Goal: Task Accomplishment & Management: Manage account settings

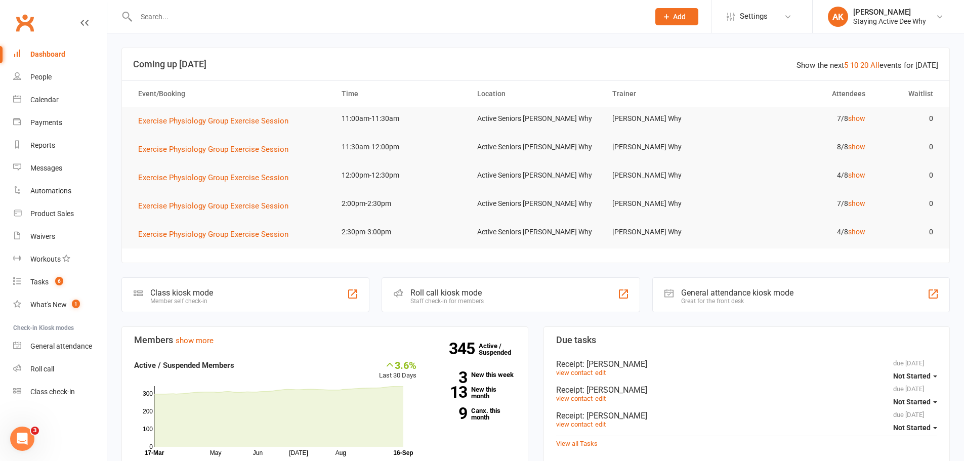
click at [216, 12] on input "text" at bounding box center [387, 17] width 509 height 14
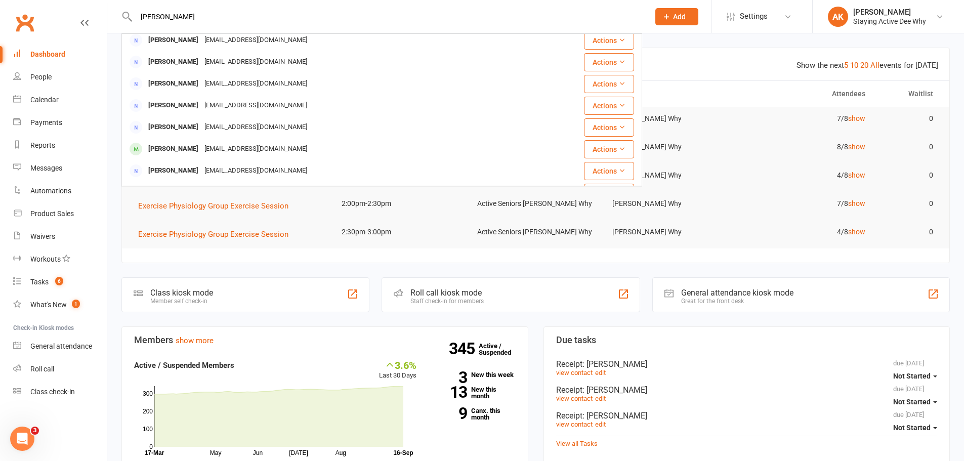
scroll to position [202, 0]
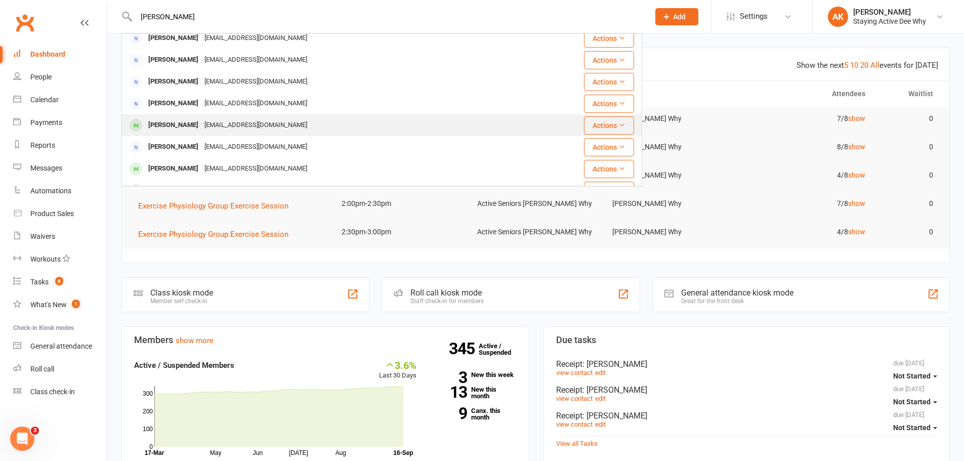
type input "[PERSON_NAME]"
click at [208, 121] on div "[EMAIL_ADDRESS][DOMAIN_NAME]" at bounding box center [255, 125] width 109 height 15
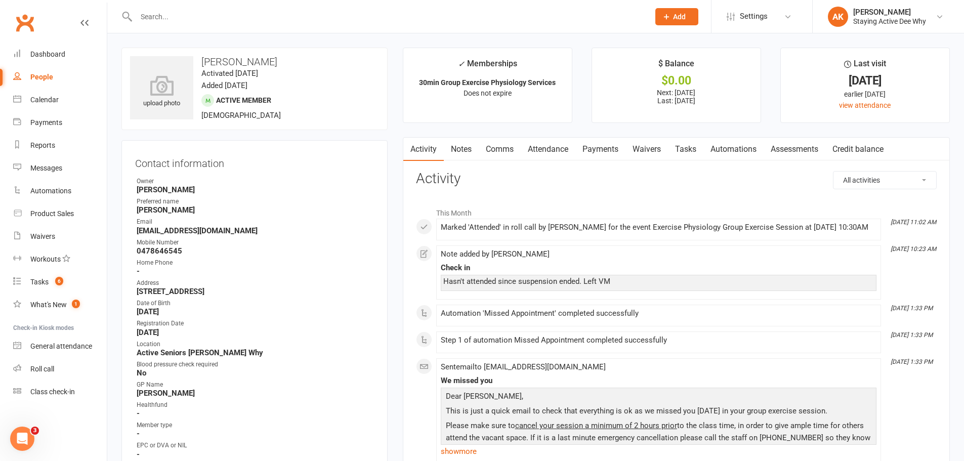
click at [595, 146] on link "Payments" at bounding box center [600, 149] width 50 height 23
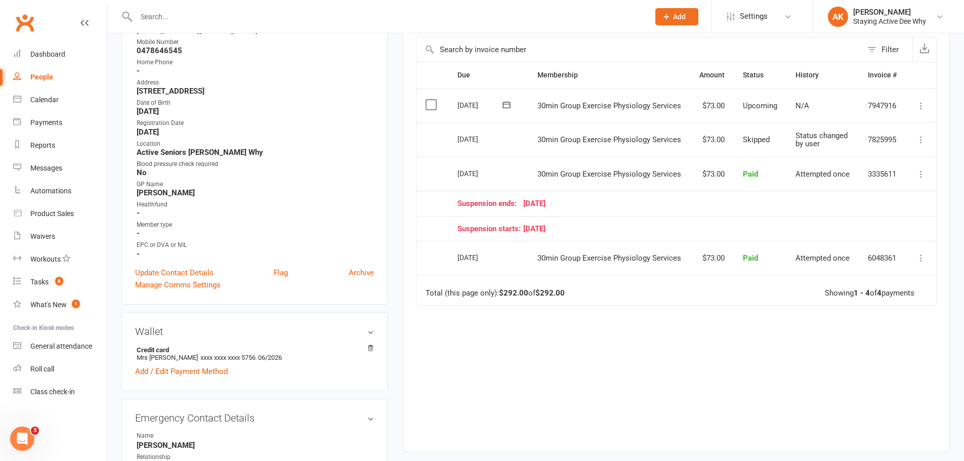
scroll to position [202, 0]
click at [680, 348] on div "Due Contact Membership Amount Status History Invoice # Select this [DATE] [PERS…" at bounding box center [676, 247] width 521 height 375
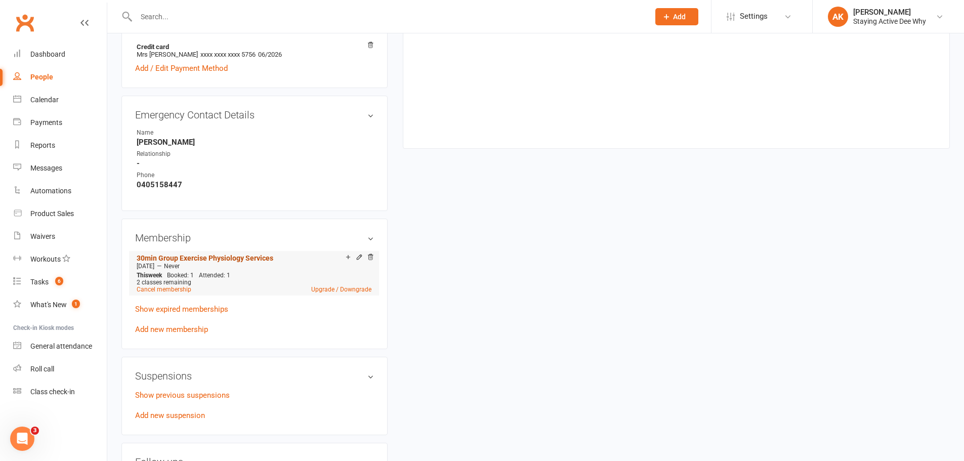
scroll to position [506, 0]
click at [172, 288] on link "Cancel membership" at bounding box center [164, 286] width 55 height 7
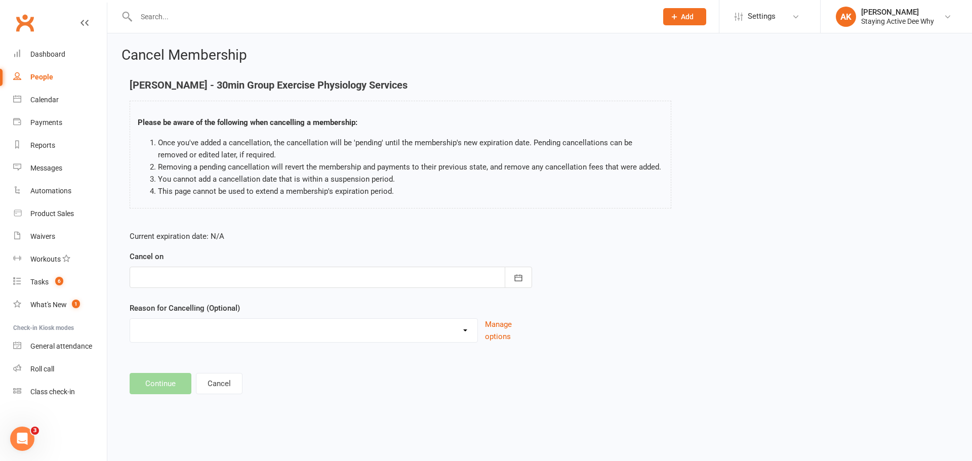
click at [256, 278] on div at bounding box center [331, 277] width 402 height 21
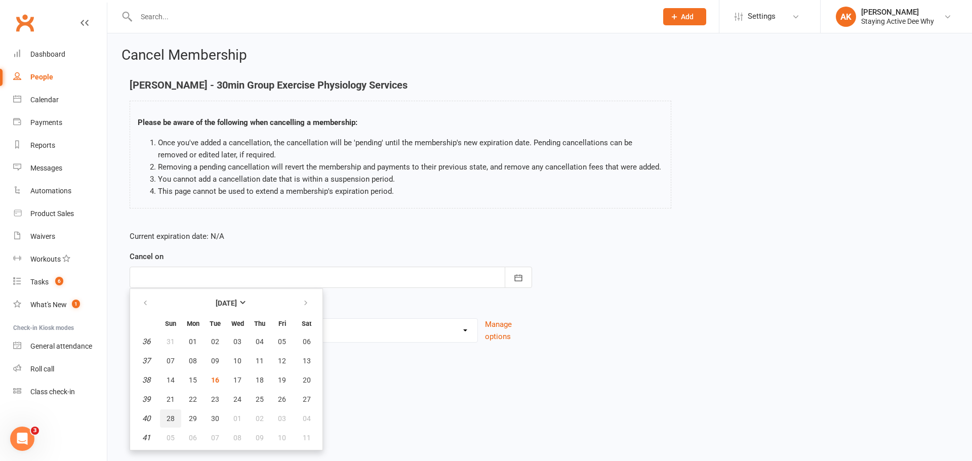
click at [172, 417] on span "28" at bounding box center [171, 418] width 8 height 8
type input "[DATE]"
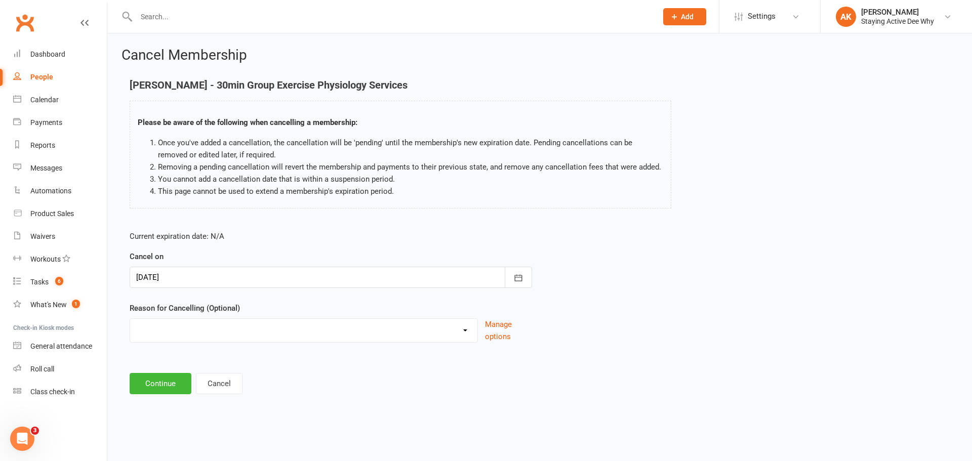
click at [192, 332] on select "Holiday Injury Other reason" at bounding box center [303, 329] width 347 height 20
select select "2"
click at [130, 330] on select "Holiday Injury Other reason" at bounding box center [303, 329] width 347 height 20
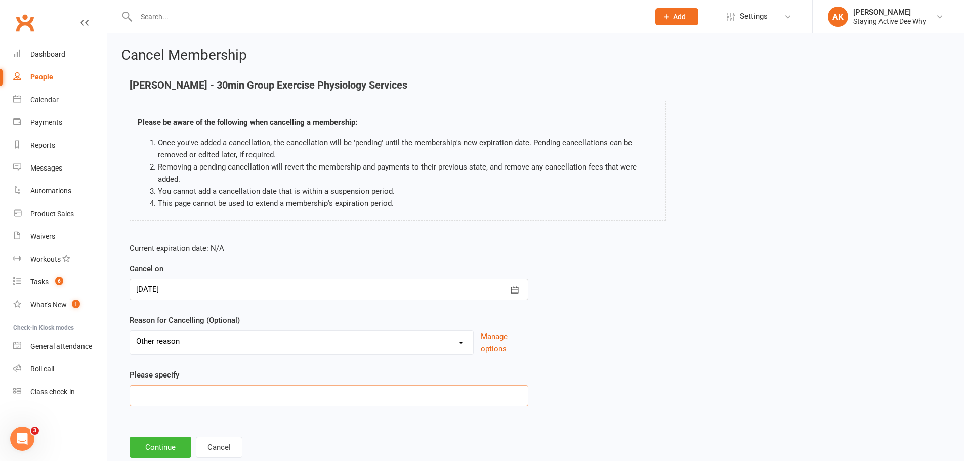
click at [167, 393] on input at bounding box center [329, 395] width 399 height 21
type input "Changing to 10 pack"
click at [168, 446] on button "Continue" at bounding box center [161, 447] width 62 height 21
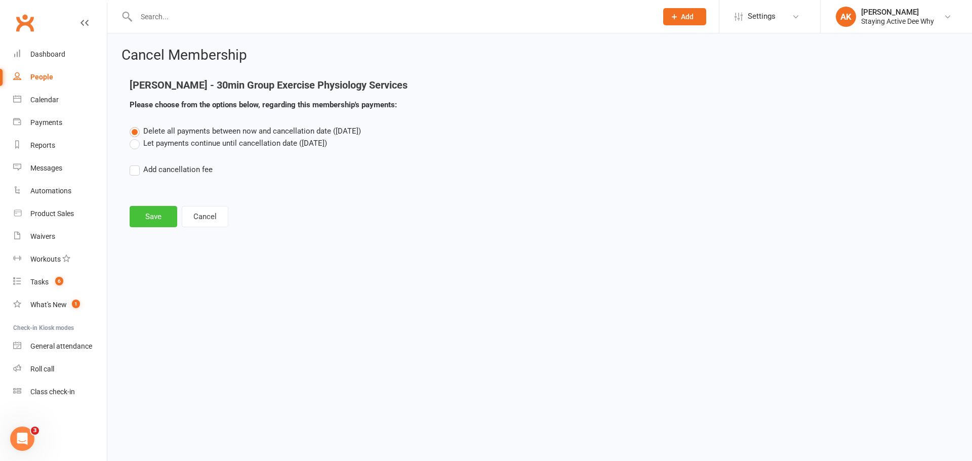
click at [157, 212] on button "Save" at bounding box center [154, 216] width 48 height 21
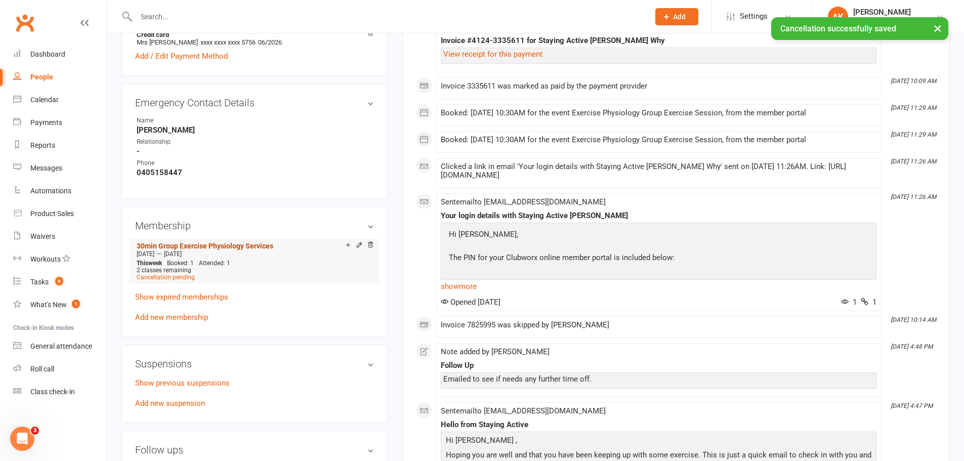
scroll to position [557, 0]
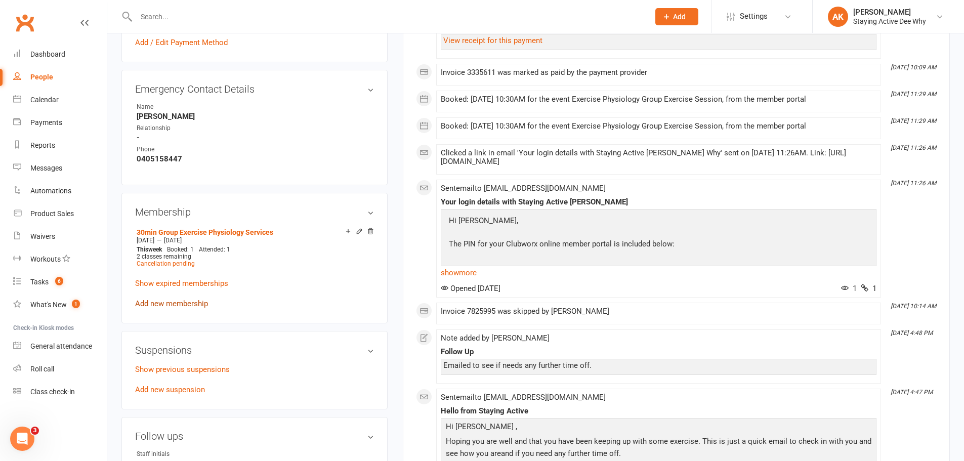
click at [180, 302] on link "Add new membership" at bounding box center [171, 303] width 73 height 9
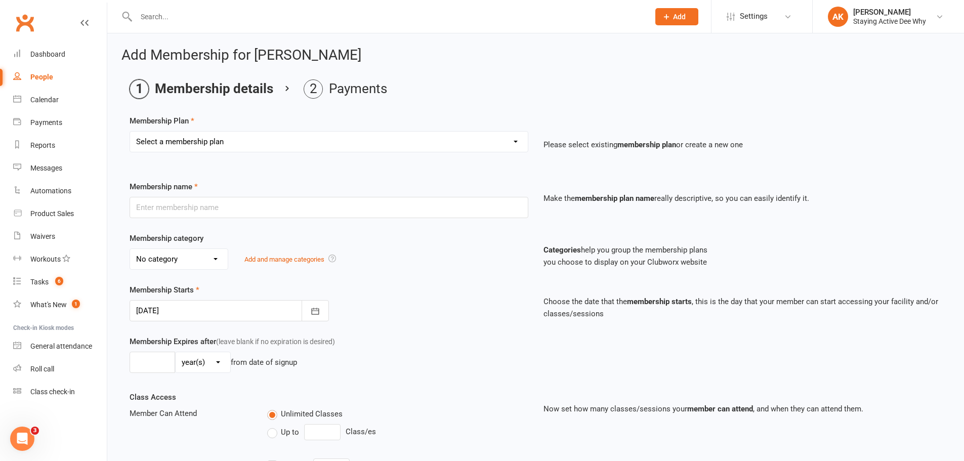
click at [260, 150] on select "Select a membership plan Create new Membership Plan 01 10953 Exercise Physiolog…" at bounding box center [329, 142] width 398 height 20
select select "5"
click at [130, 132] on select "Select a membership plan Create new Membership Plan 01 10953 Exercise Physiolog…" at bounding box center [329, 142] width 398 height 20
type input "10 Course of 30 minute Group Exercise Physiology sessions"
select select "0"
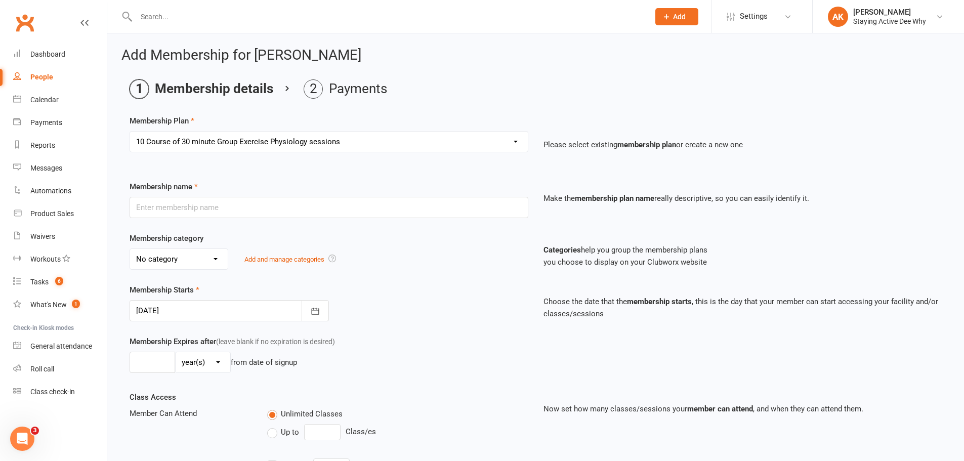
type input "12"
select select "2"
type input "10"
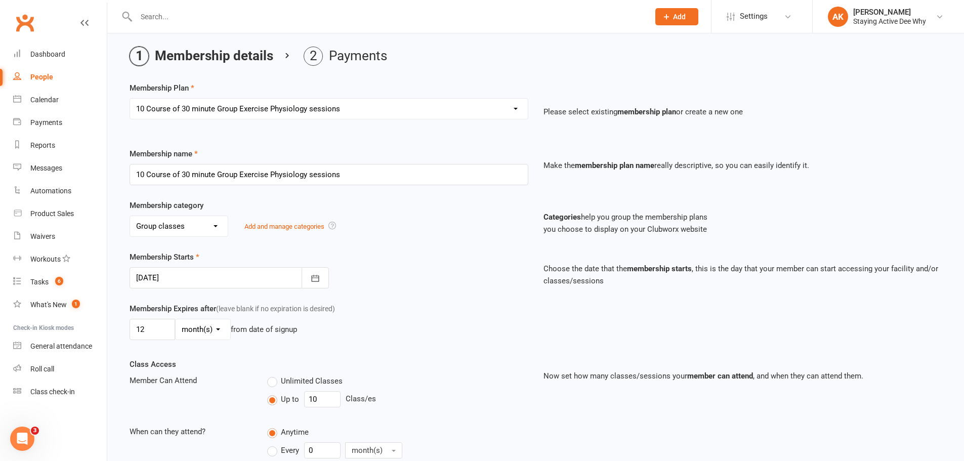
scroll to position [51, 0]
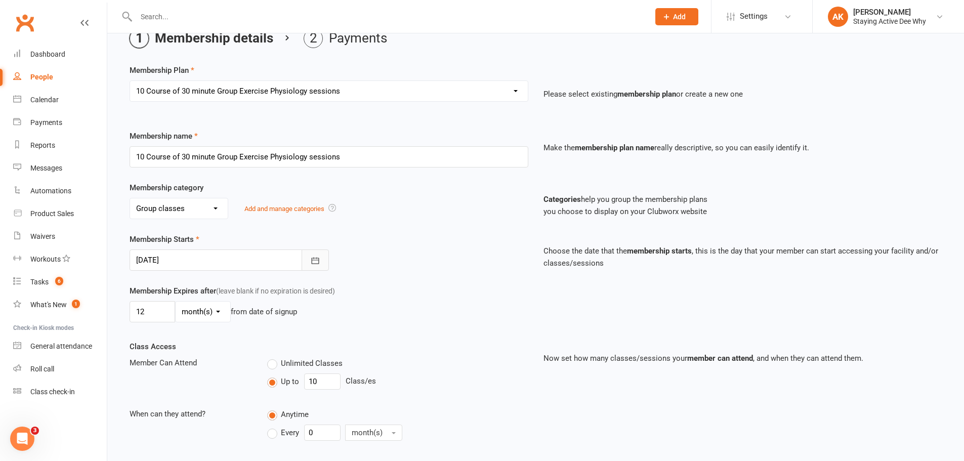
click at [308, 261] on button "button" at bounding box center [315, 259] width 27 height 21
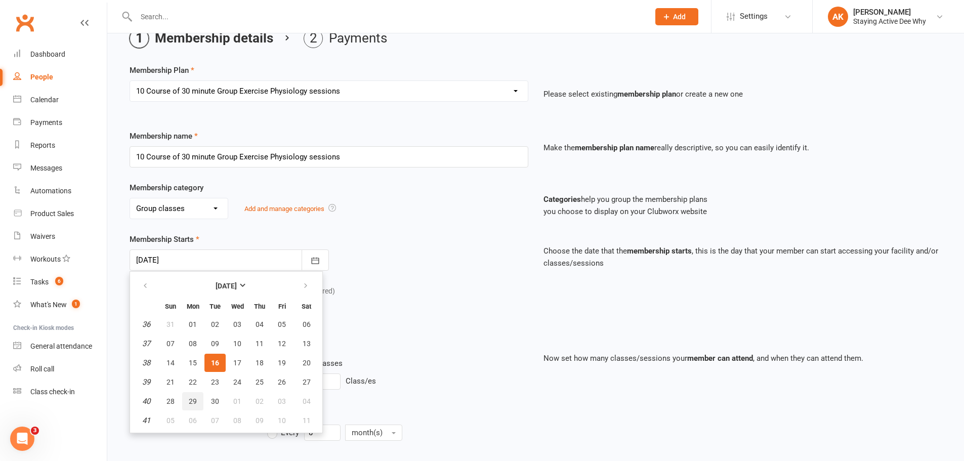
click at [189, 400] on span "29" at bounding box center [193, 401] width 8 height 8
type input "[DATE]"
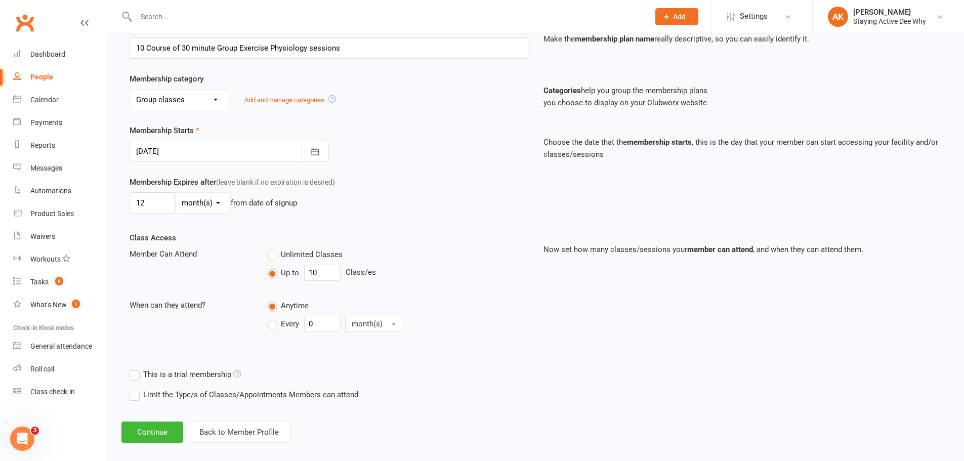
scroll to position [170, 0]
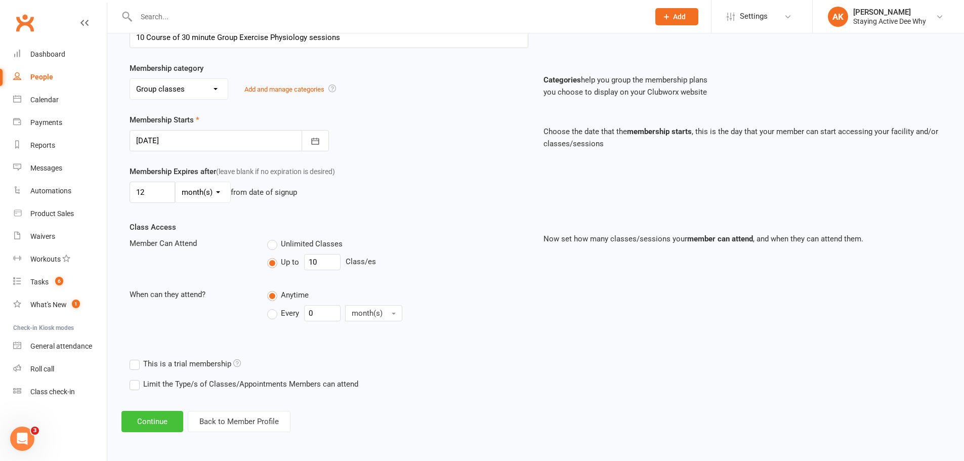
click at [143, 414] on button "Continue" at bounding box center [152, 421] width 62 height 21
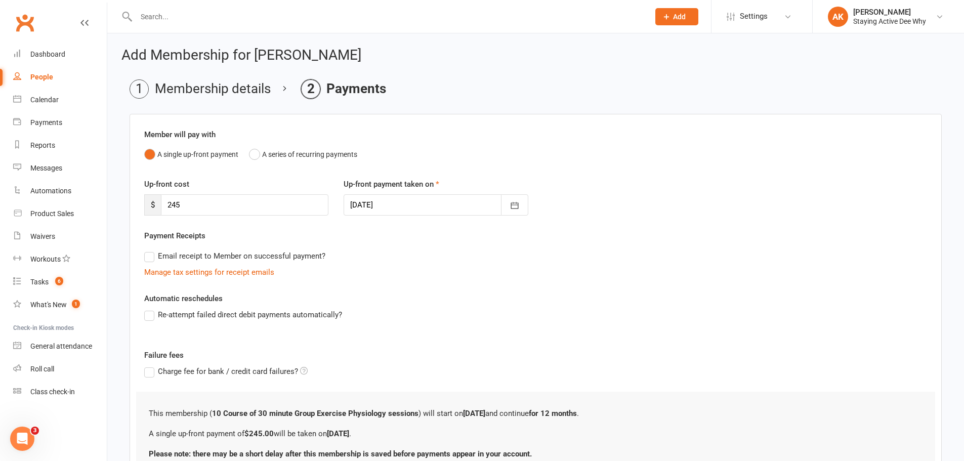
scroll to position [90, 0]
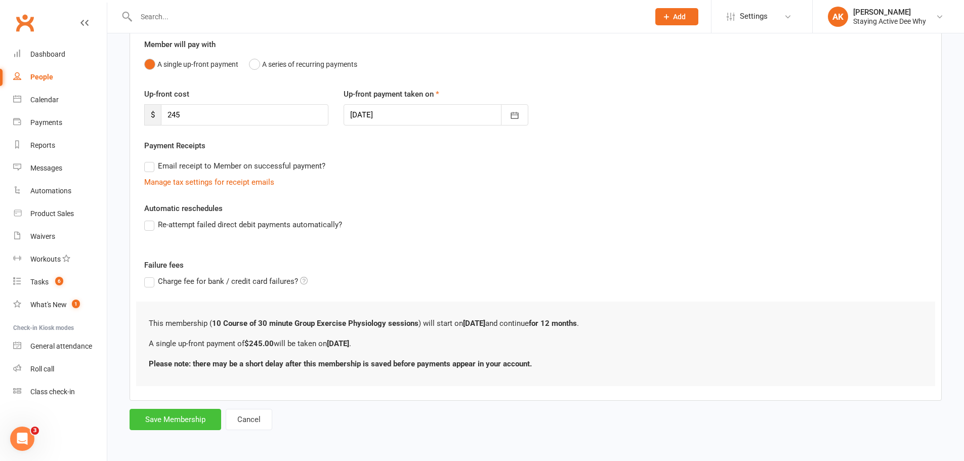
click at [178, 413] on button "Save Membership" at bounding box center [176, 419] width 92 height 21
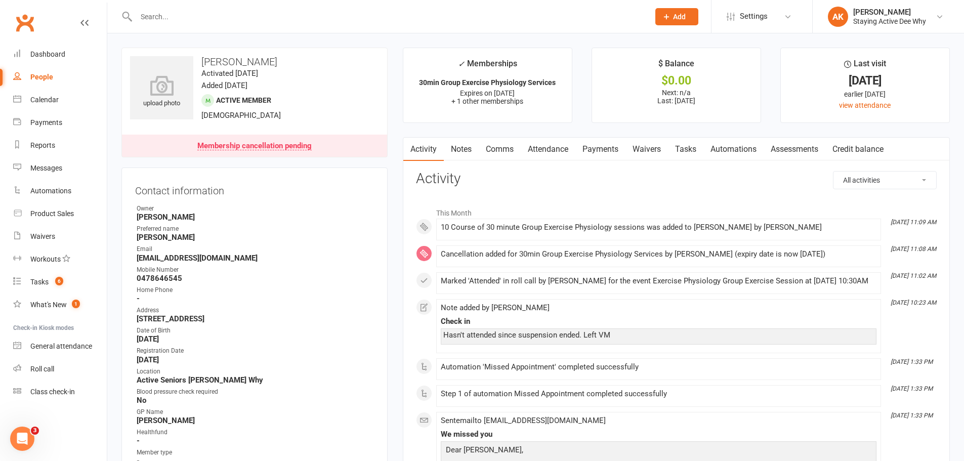
click at [593, 149] on link "Payments" at bounding box center [600, 149] width 50 height 23
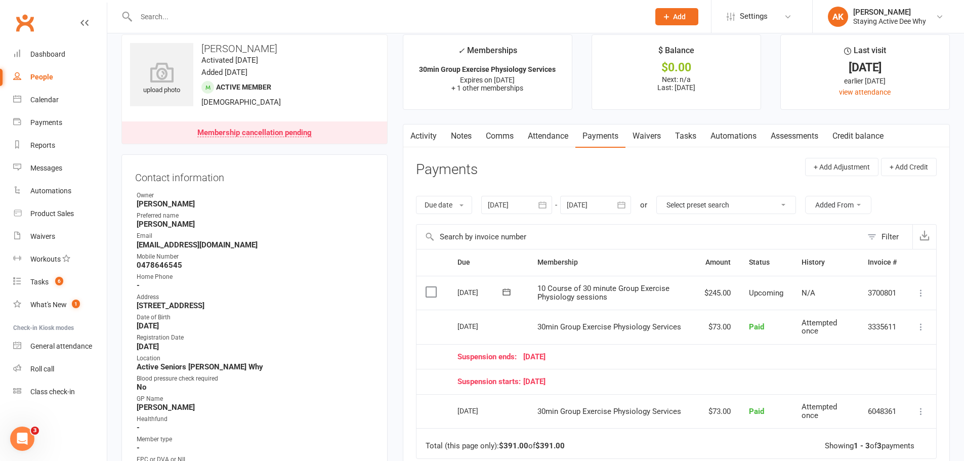
scroll to position [51, 0]
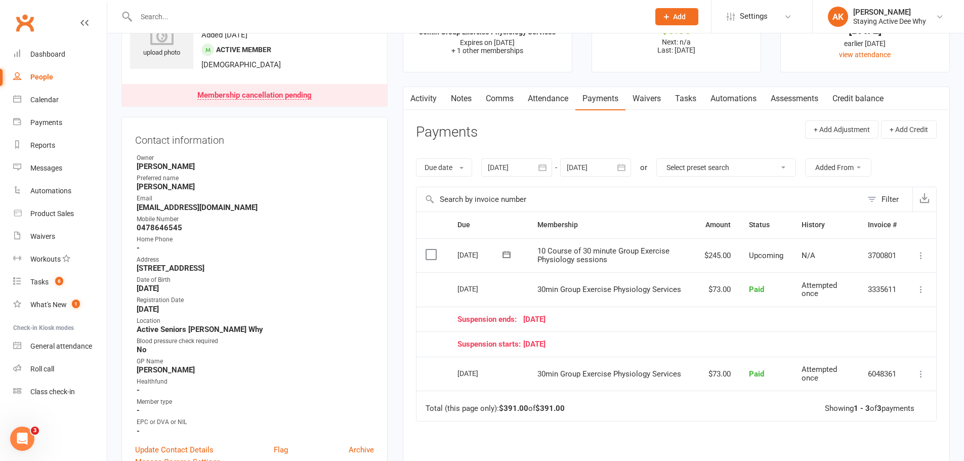
click at [335, 241] on div "Home Phone" at bounding box center [255, 240] width 237 height 10
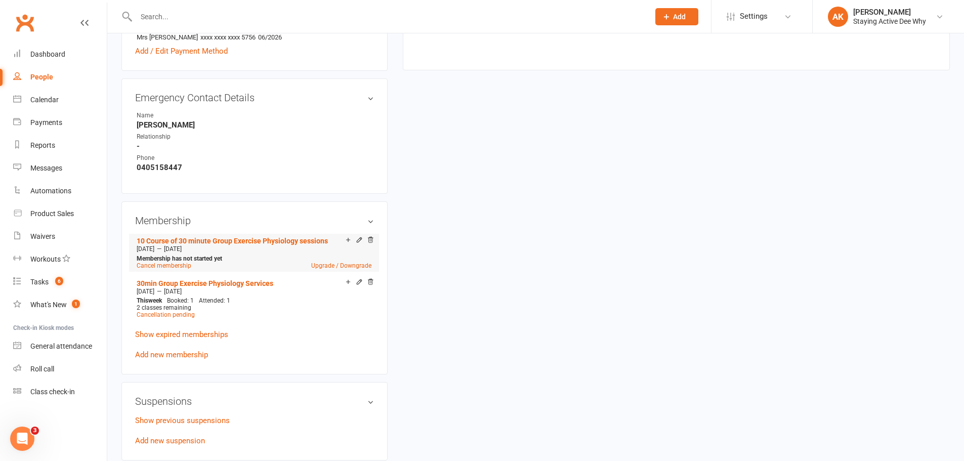
scroll to position [557, 0]
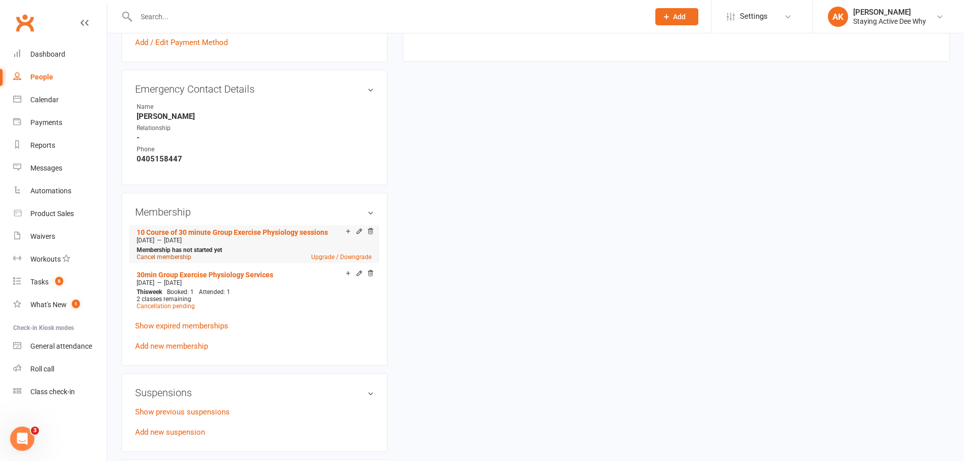
click at [171, 256] on link "Cancel membership" at bounding box center [164, 257] width 55 height 7
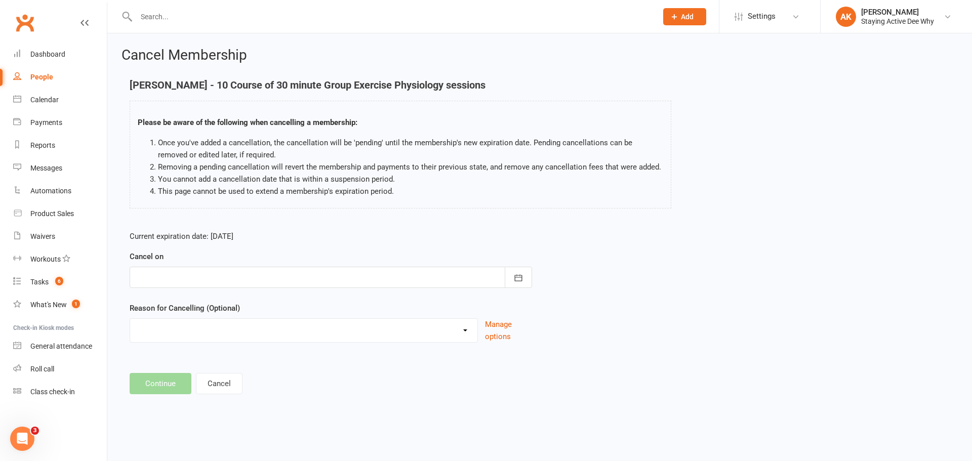
click at [245, 280] on div at bounding box center [331, 277] width 402 height 21
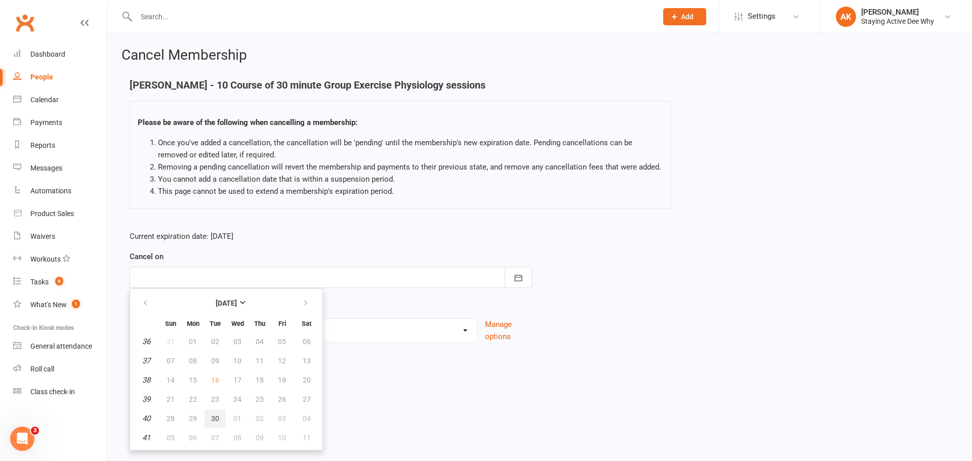
click at [215, 418] on span "30" at bounding box center [215, 418] width 8 height 8
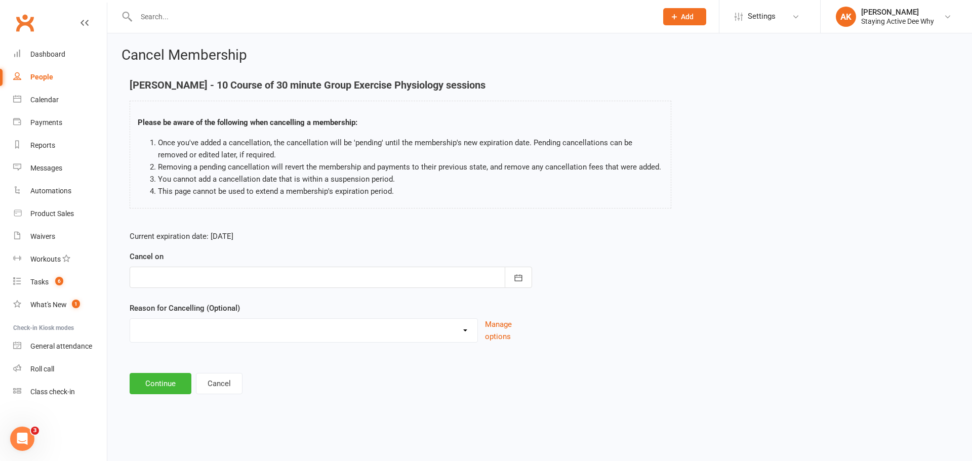
type input "[DATE]"
click at [184, 386] on button "Continue" at bounding box center [161, 383] width 62 height 21
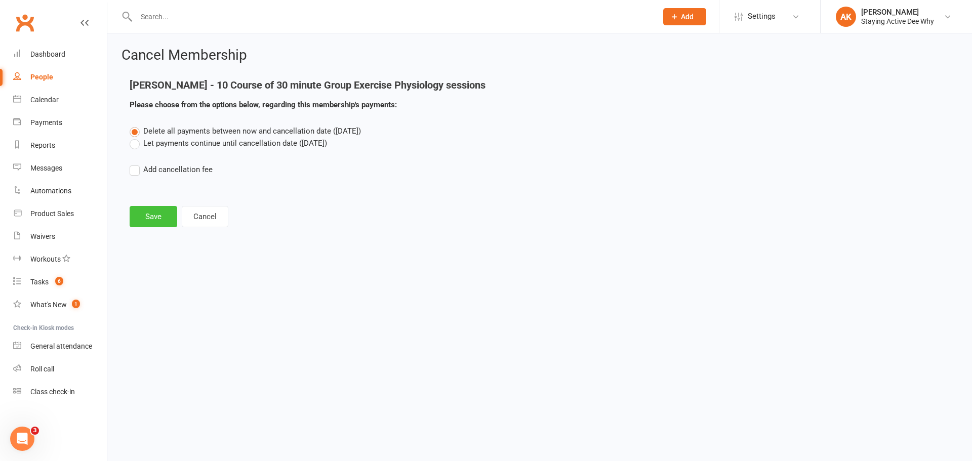
click at [142, 215] on button "Save" at bounding box center [154, 216] width 48 height 21
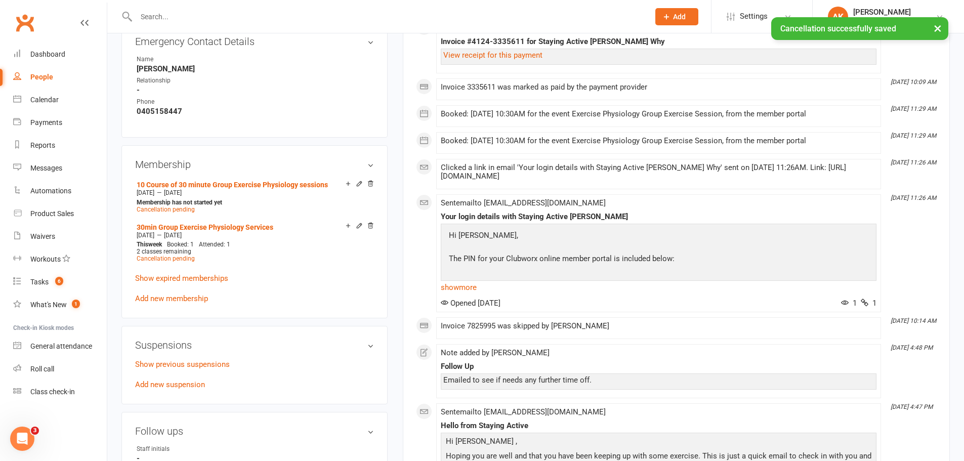
scroll to position [607, 0]
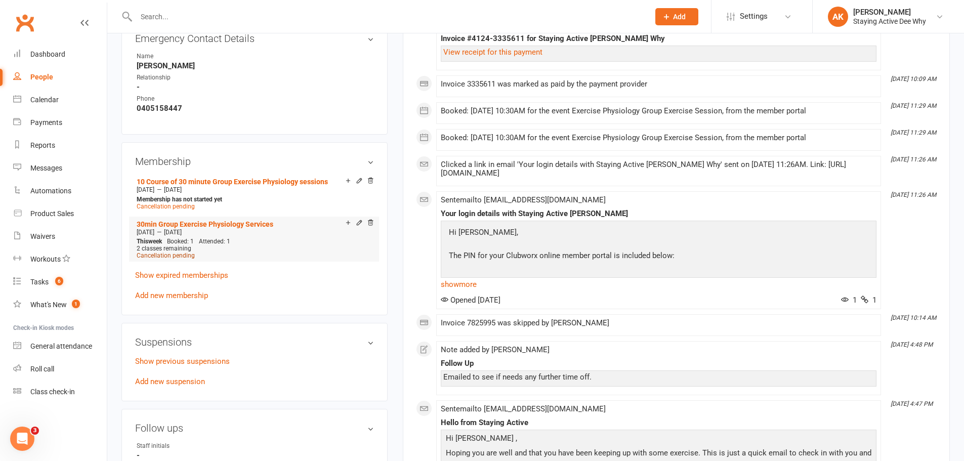
click at [174, 255] on span "Cancellation pending" at bounding box center [166, 255] width 58 height 7
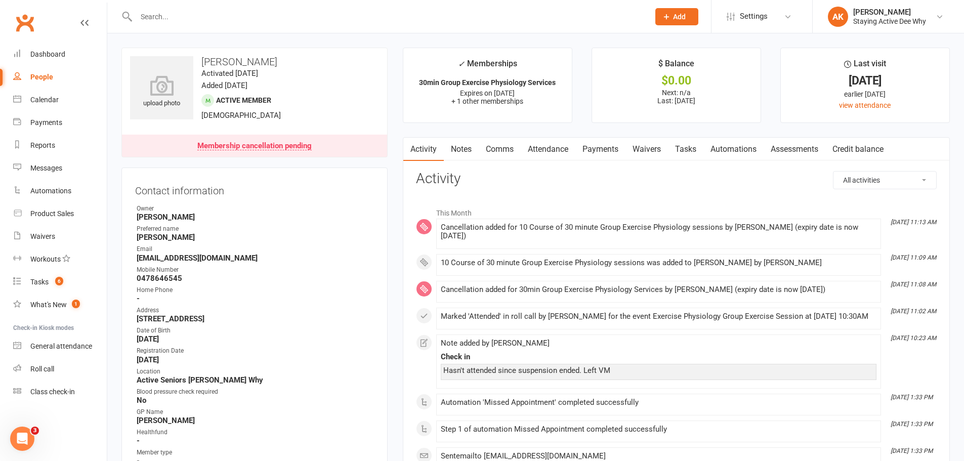
click at [581, 158] on link "Payments" at bounding box center [600, 149] width 50 height 23
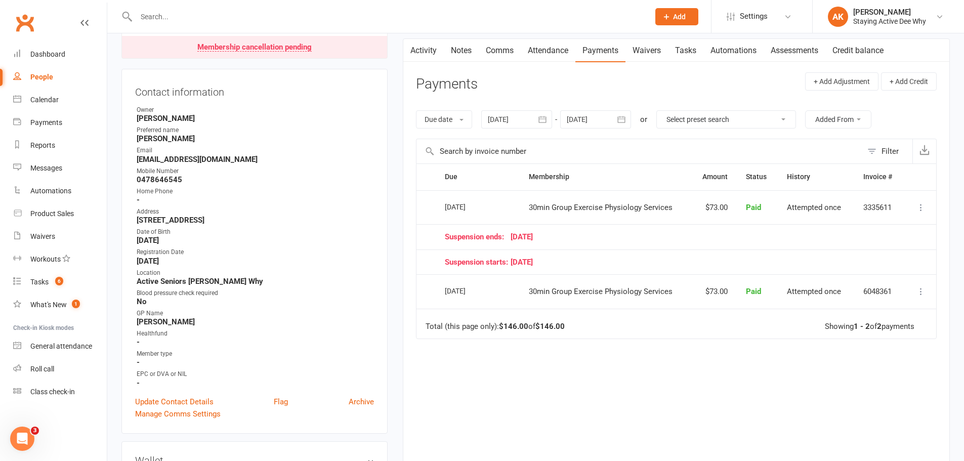
scroll to position [101, 0]
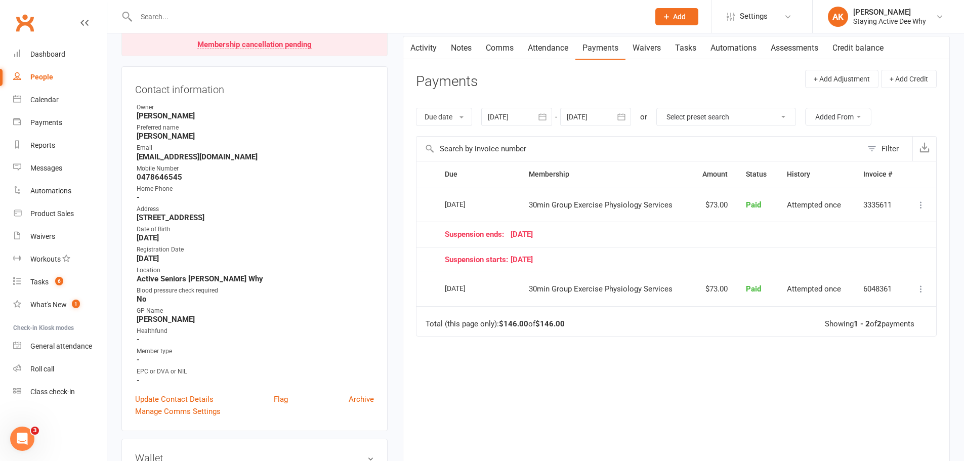
click at [548, 118] on icon "button" at bounding box center [542, 117] width 10 height 10
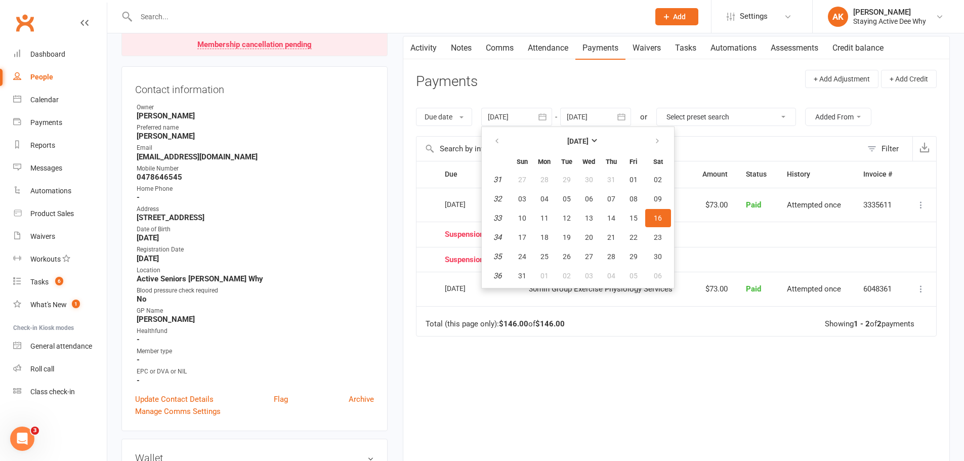
click at [630, 116] on button "button" at bounding box center [622, 117] width 18 height 18
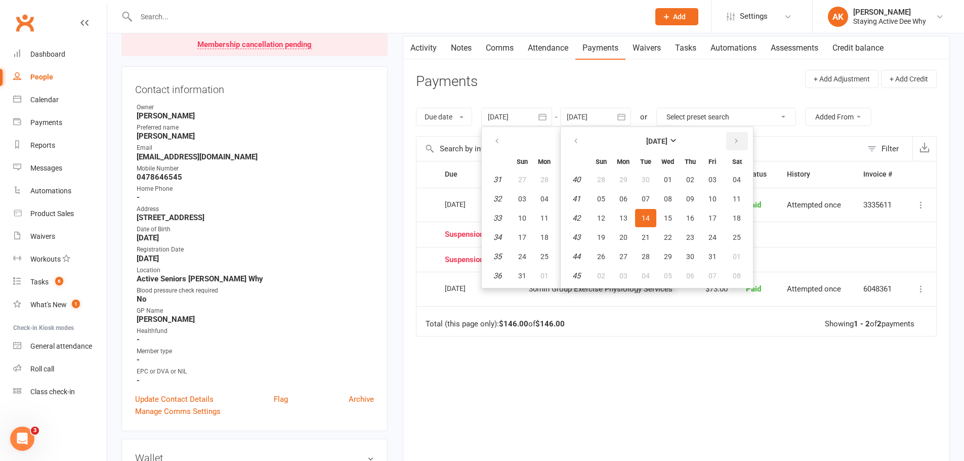
click at [733, 142] on button "button" at bounding box center [737, 141] width 22 height 18
click at [715, 166] on th "Fri" at bounding box center [712, 161] width 21 height 16
click at [710, 172] on button "02" at bounding box center [712, 180] width 21 height 18
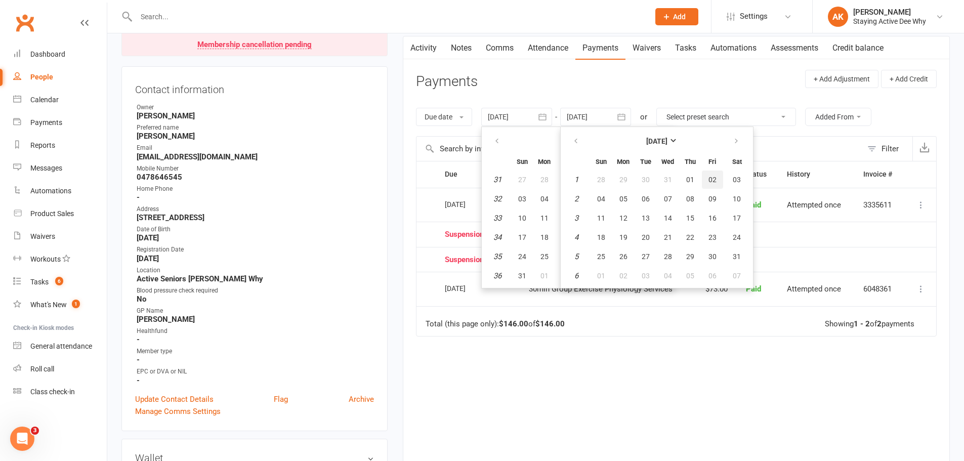
type input "[DATE]"
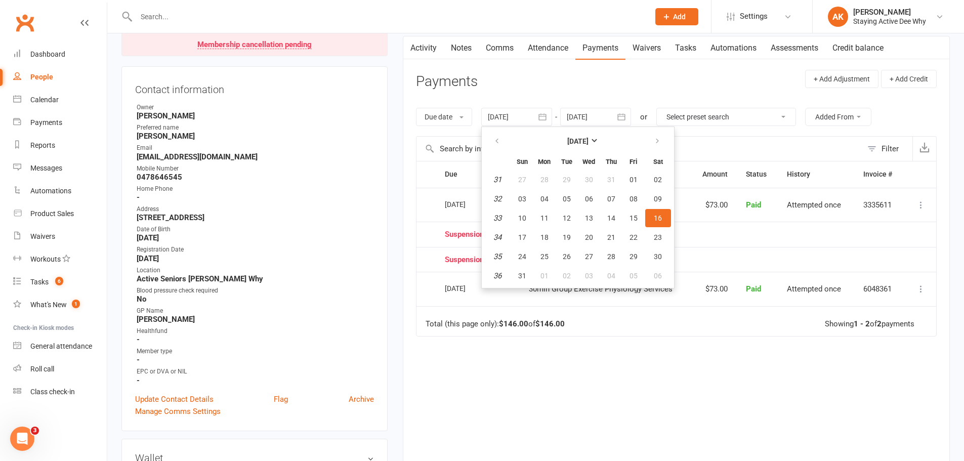
click at [622, 71] on header "Payments + Add Adjustment + Add Credit" at bounding box center [676, 84] width 521 height 28
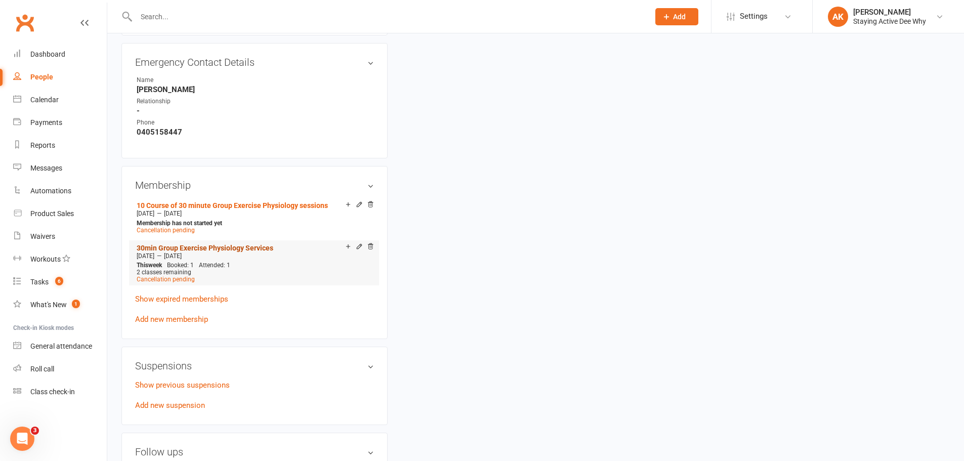
scroll to position [607, 0]
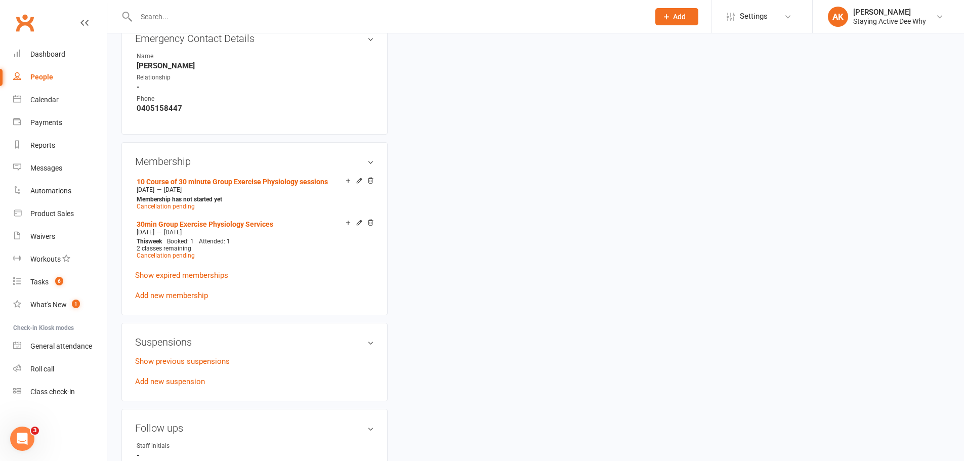
drag, startPoint x: 370, startPoint y: 184, endPoint x: 518, endPoint y: 34, distance: 210.1
click at [370, 184] on icon at bounding box center [370, 180] width 7 height 7
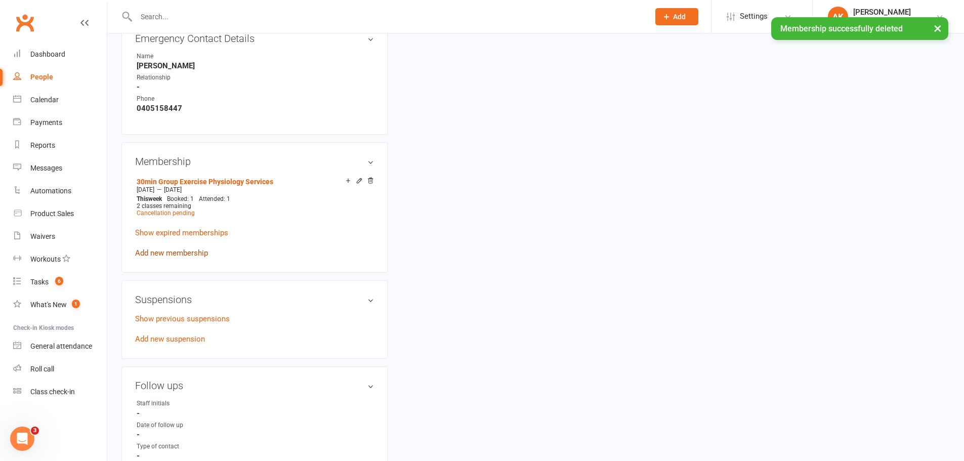
click at [179, 248] on link "Add new membership" at bounding box center [171, 252] width 73 height 9
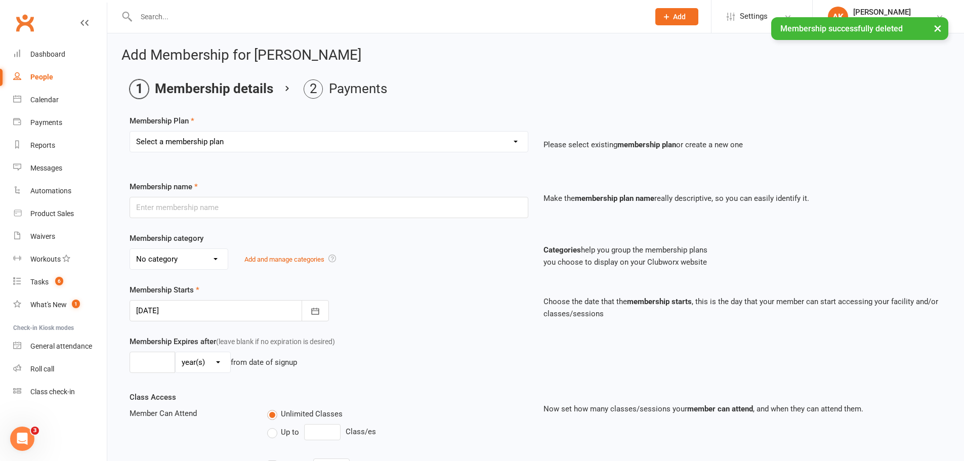
click at [245, 148] on select "Select a membership plan Create new Membership Plan 01 10953 Exercise Physiolog…" at bounding box center [329, 142] width 398 height 20
select select "5"
click at [130, 132] on select "Select a membership plan Create new Membership Plan 01 10953 Exercise Physiolog…" at bounding box center [329, 142] width 398 height 20
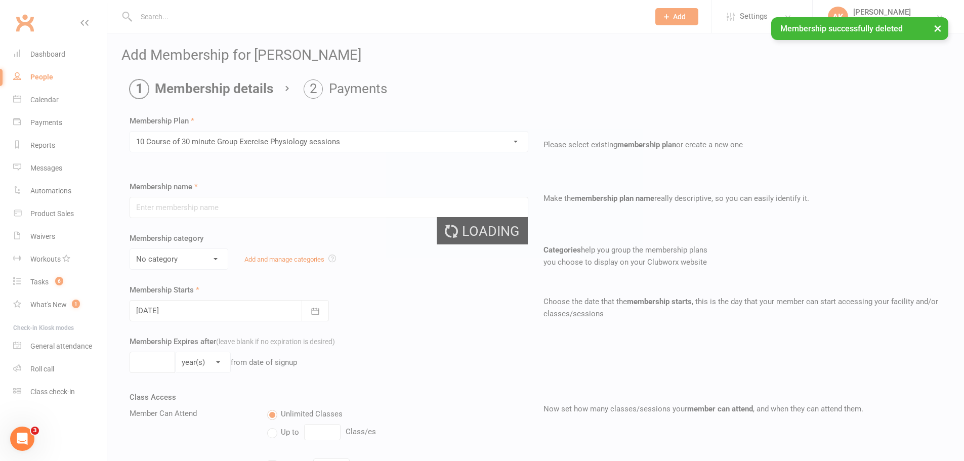
type input "10 Course of 30 minute Group Exercise Physiology sessions"
select select "0"
type input "12"
select select "2"
type input "10"
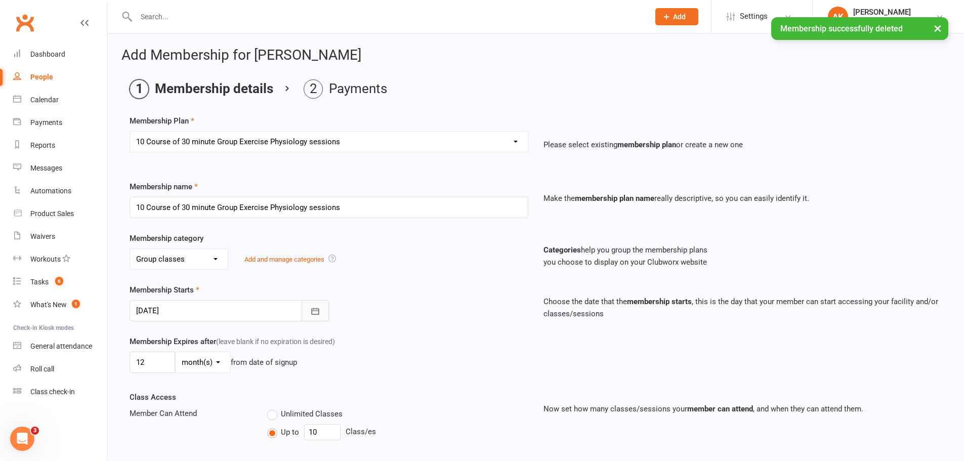
click at [316, 319] on button "button" at bounding box center [315, 310] width 27 height 21
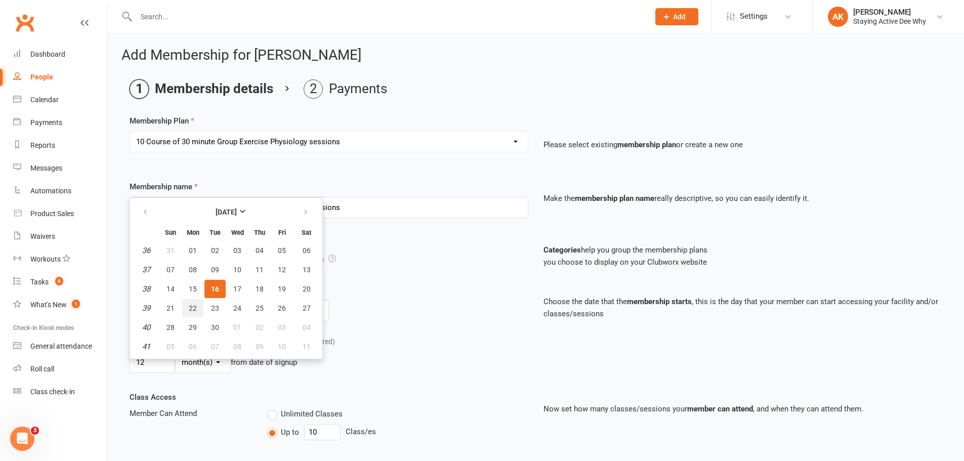
click at [192, 311] on span "22" at bounding box center [193, 308] width 8 height 8
type input "[DATE]"
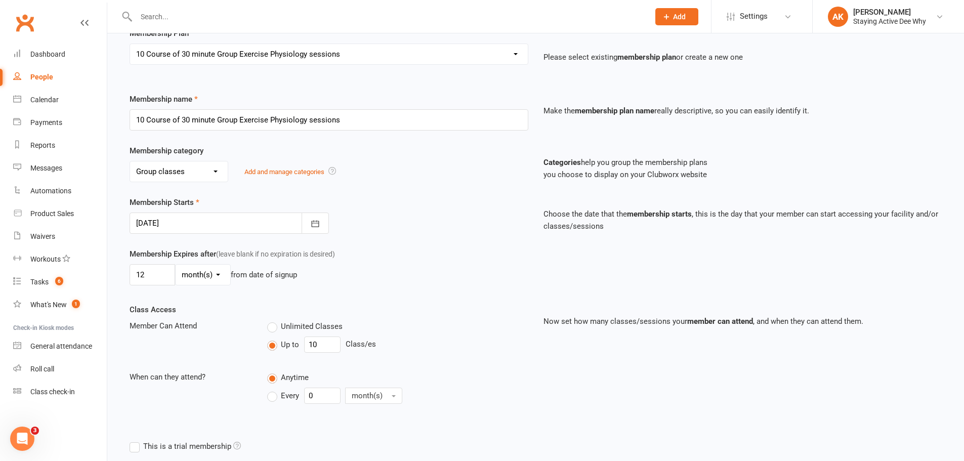
scroll to position [170, 0]
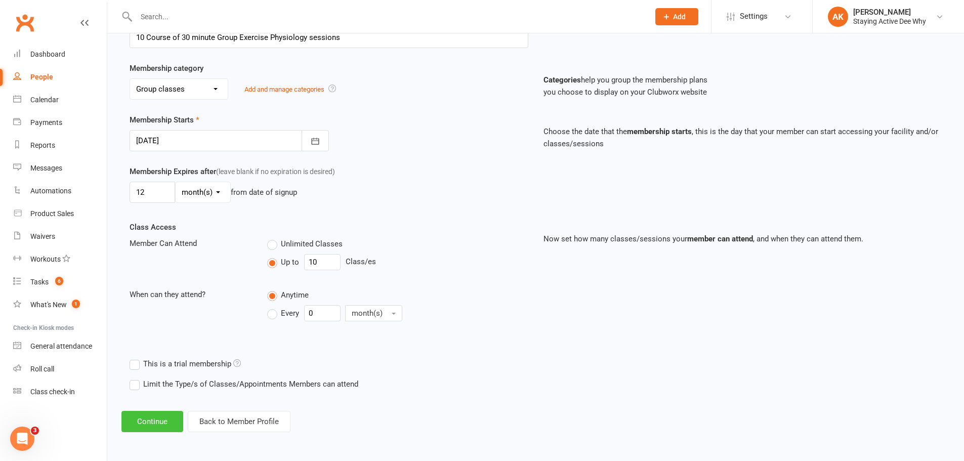
click at [156, 416] on button "Continue" at bounding box center [152, 421] width 62 height 21
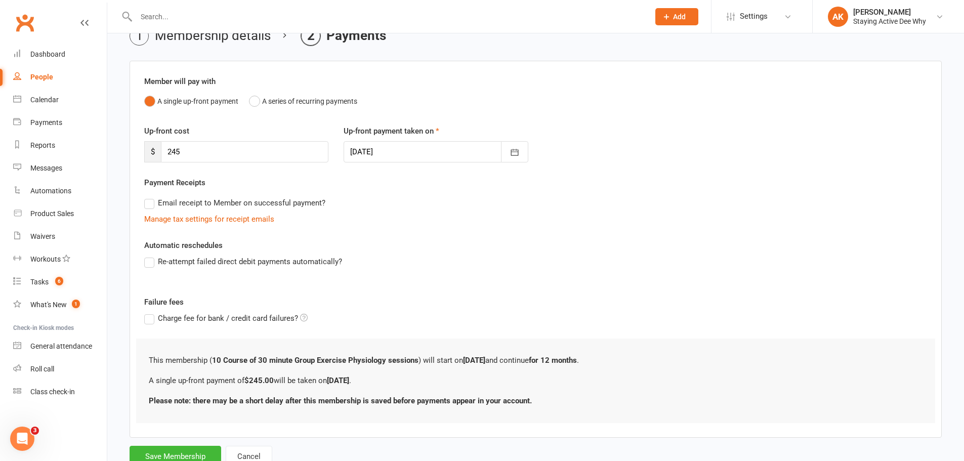
scroll to position [90, 0]
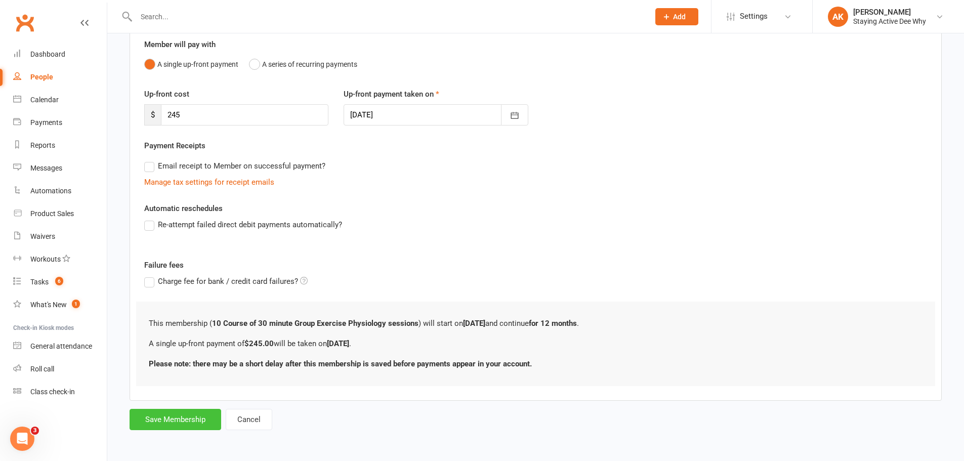
click at [173, 421] on button "Save Membership" at bounding box center [176, 419] width 92 height 21
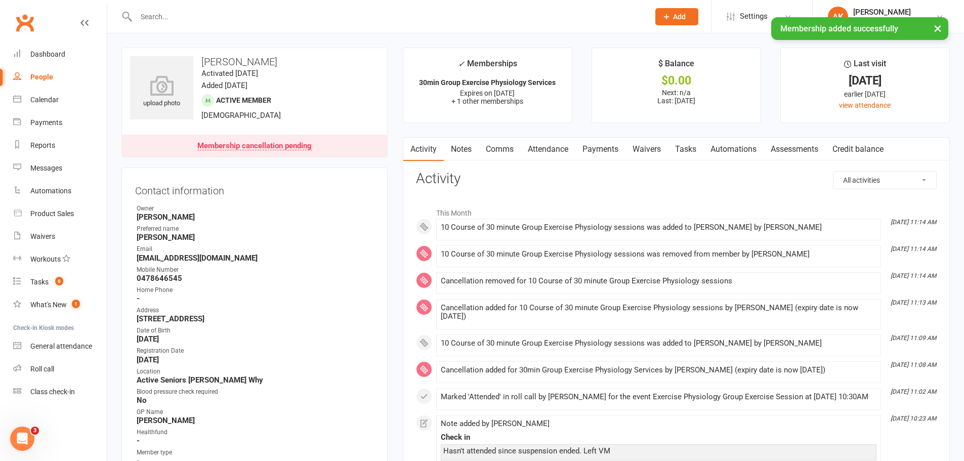
click at [546, 148] on link "Attendance" at bounding box center [548, 149] width 55 height 23
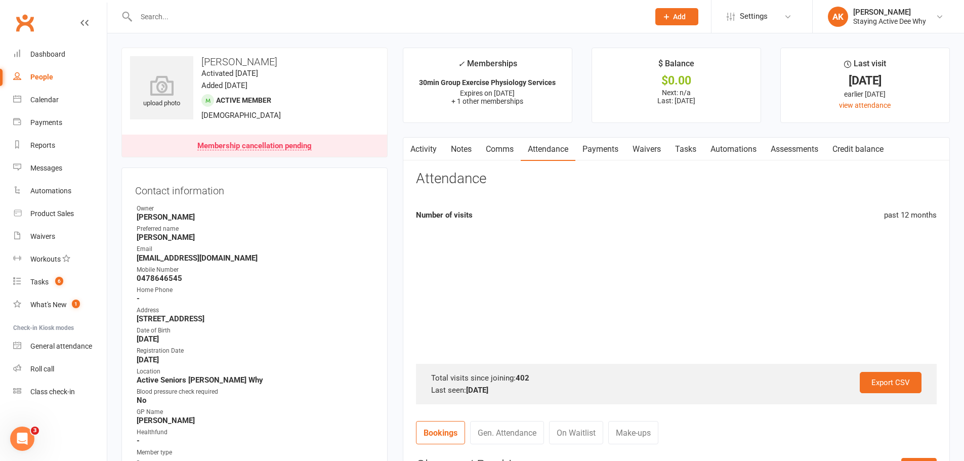
click at [594, 148] on link "Payments" at bounding box center [600, 149] width 50 height 23
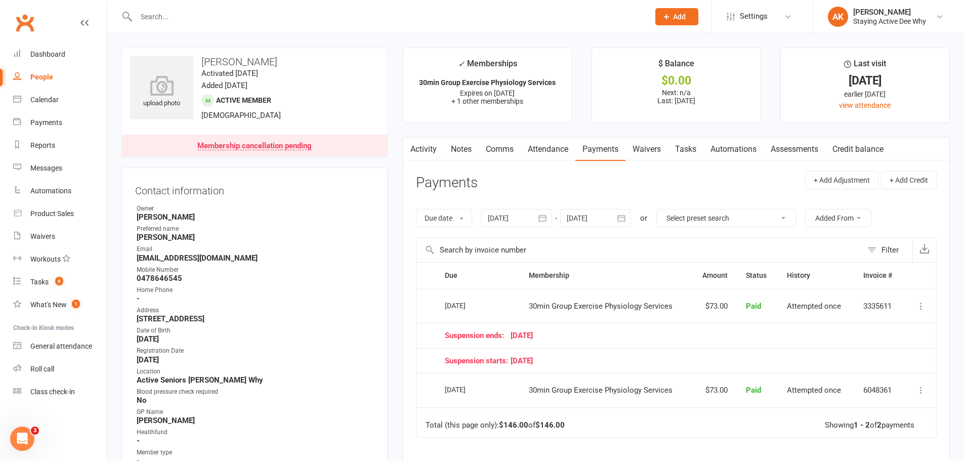
click at [538, 146] on link "Attendance" at bounding box center [548, 149] width 55 height 23
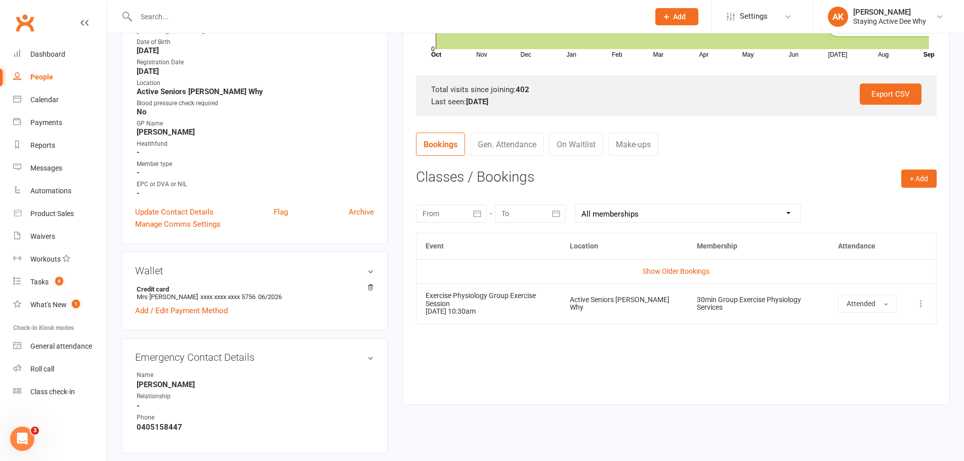
scroll to position [101, 0]
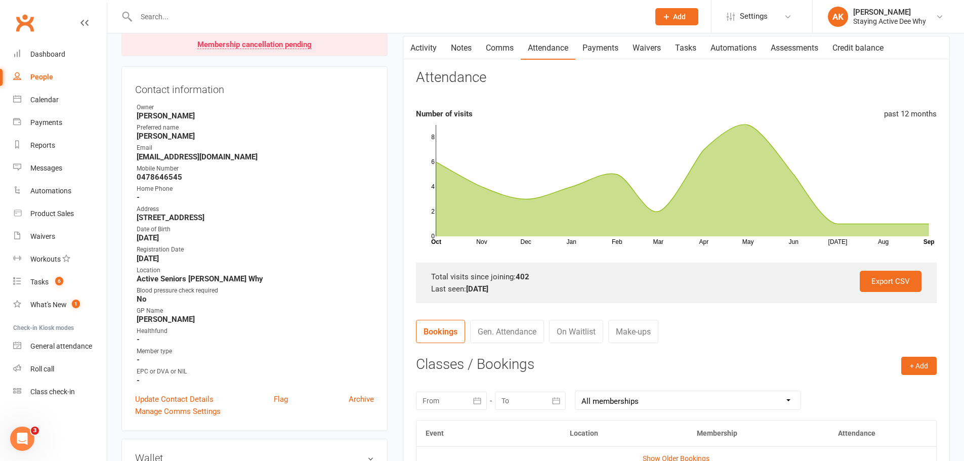
click at [598, 46] on link "Payments" at bounding box center [600, 47] width 50 height 23
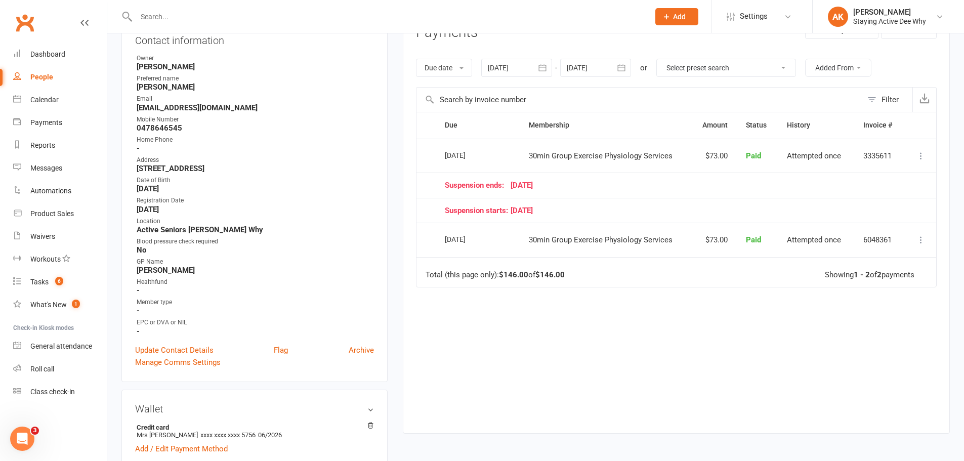
scroll to position [51, 0]
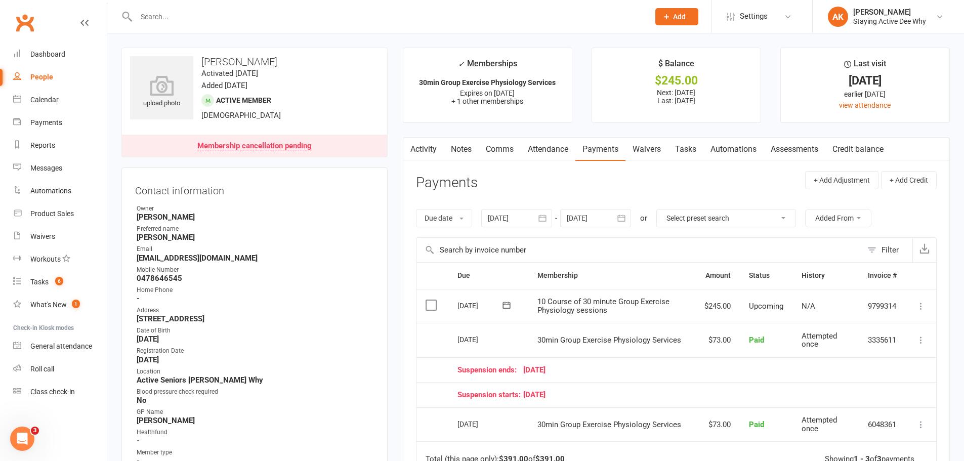
scroll to position [51, 0]
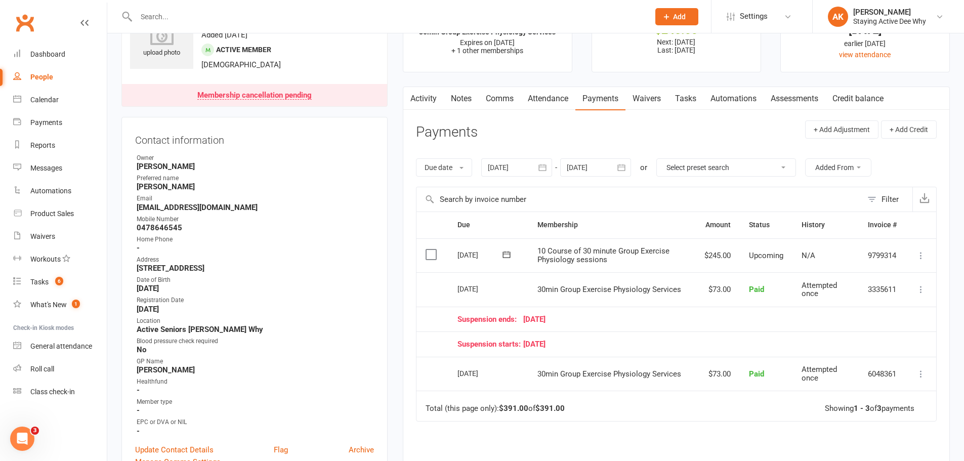
click at [461, 104] on link "Notes" at bounding box center [461, 98] width 35 height 23
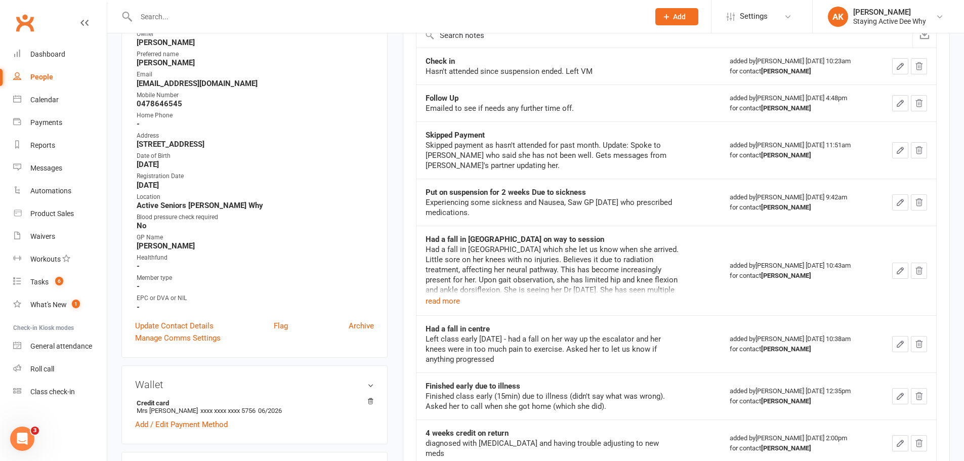
scroll to position [202, 0]
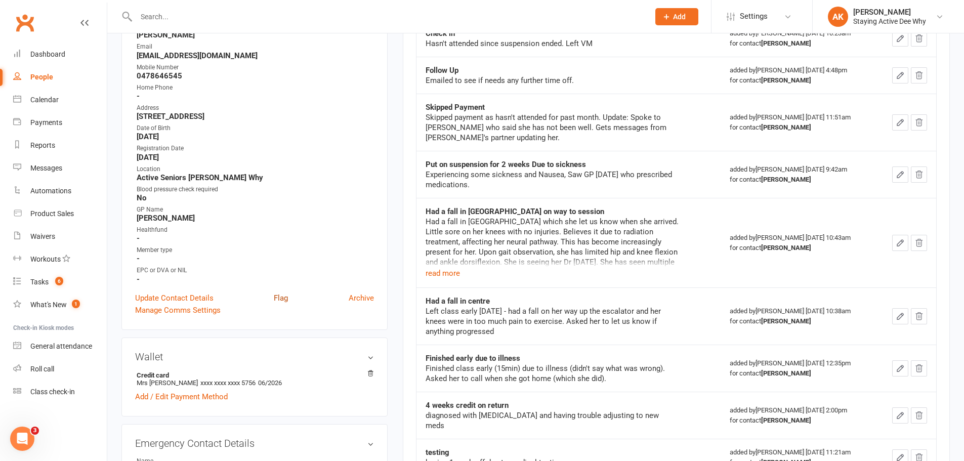
click at [279, 297] on link "Flag" at bounding box center [281, 298] width 14 height 12
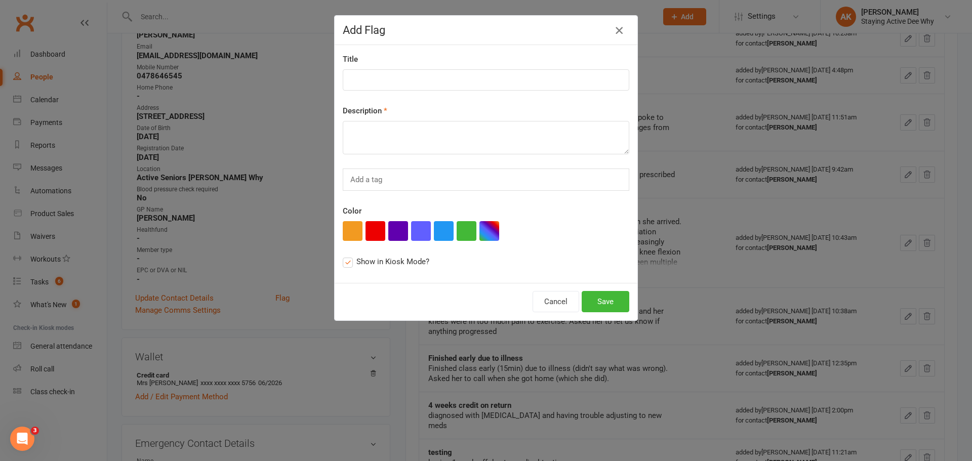
click at [614, 26] on icon "button" at bounding box center [619, 30] width 12 height 12
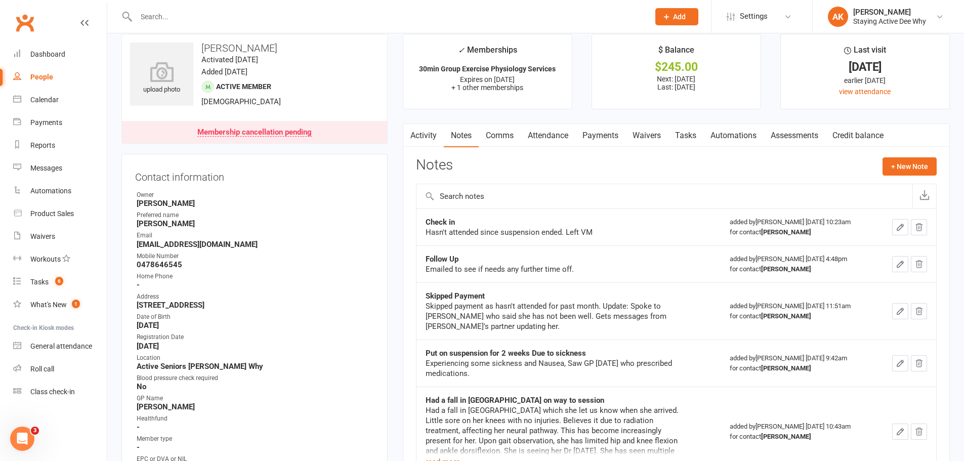
scroll to position [0, 0]
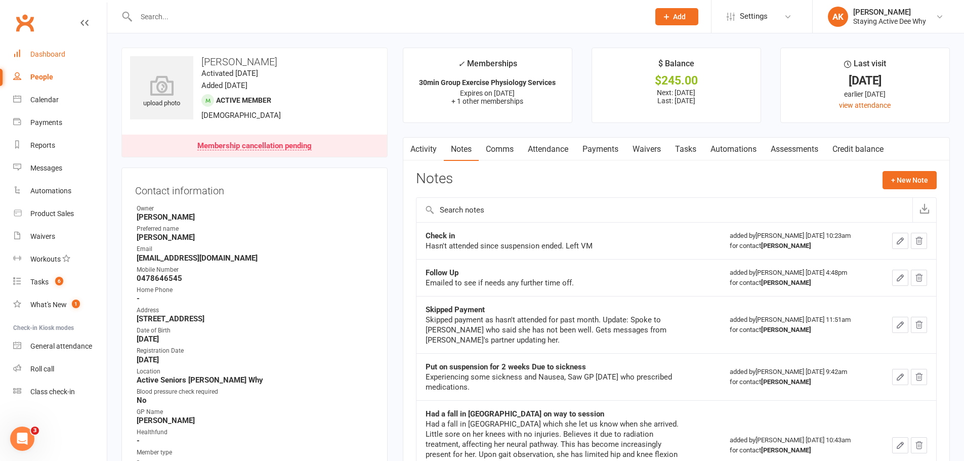
click at [50, 51] on div "Dashboard" at bounding box center [47, 54] width 35 height 8
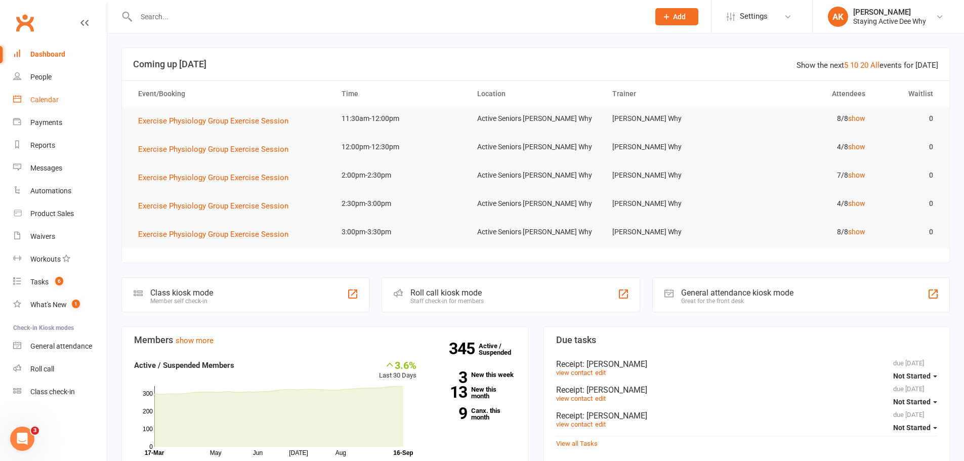
click at [53, 101] on div "Calendar" at bounding box center [44, 100] width 28 height 8
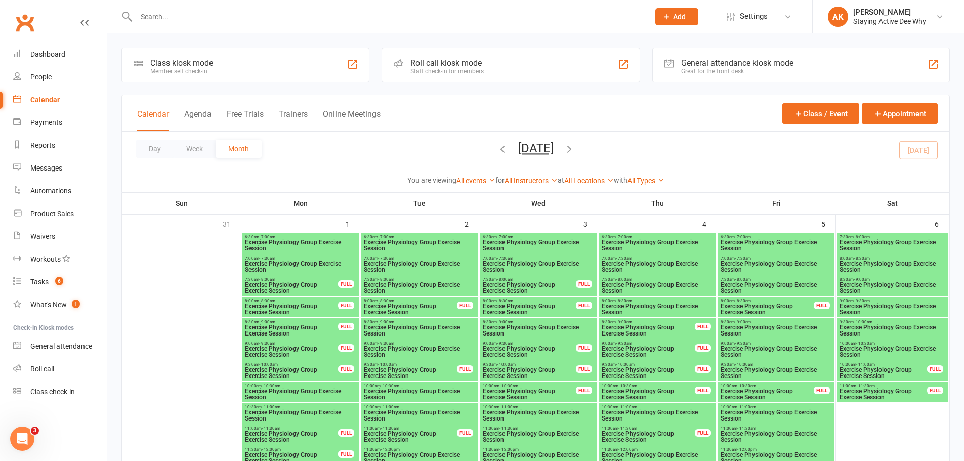
click at [276, 15] on input "text" at bounding box center [387, 17] width 509 height 14
click at [72, 45] on link "Dashboard" at bounding box center [60, 54] width 94 height 23
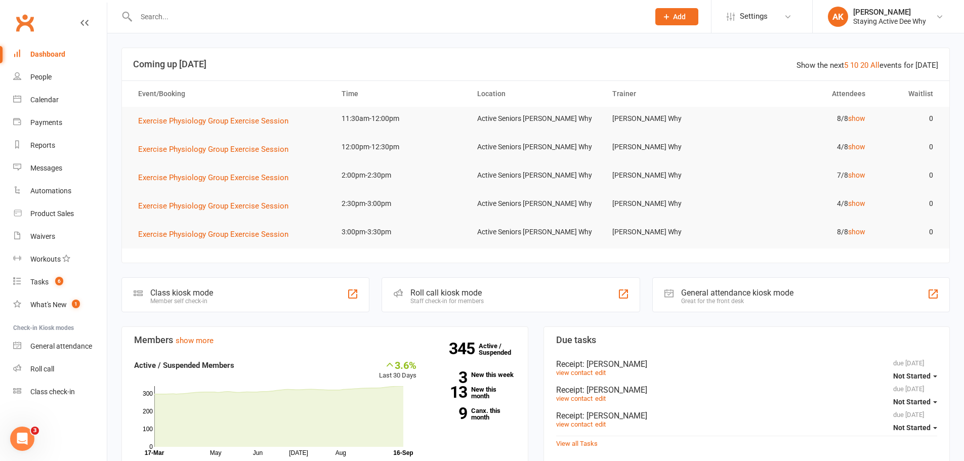
click at [186, 22] on input "text" at bounding box center [387, 17] width 509 height 14
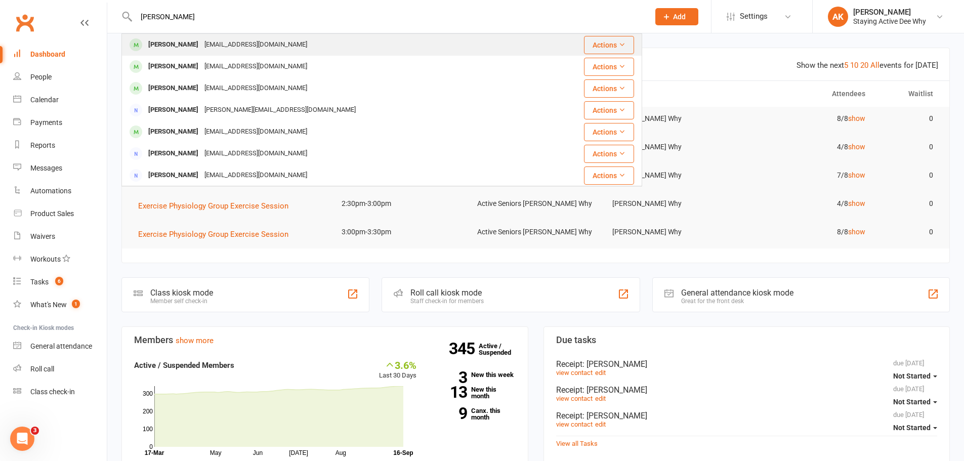
type input "giovanna"
click at [188, 38] on div "Giovanna Zaccone" at bounding box center [173, 44] width 56 height 15
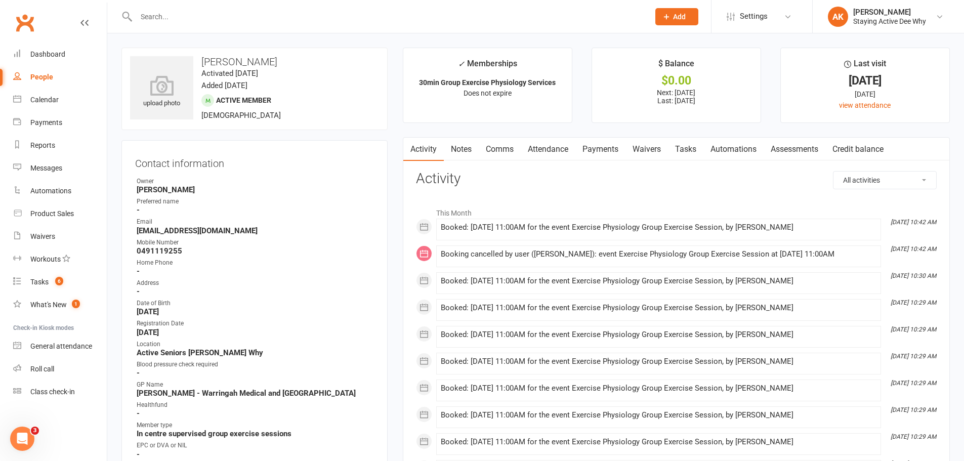
click at [550, 146] on link "Attendance" at bounding box center [548, 149] width 55 height 23
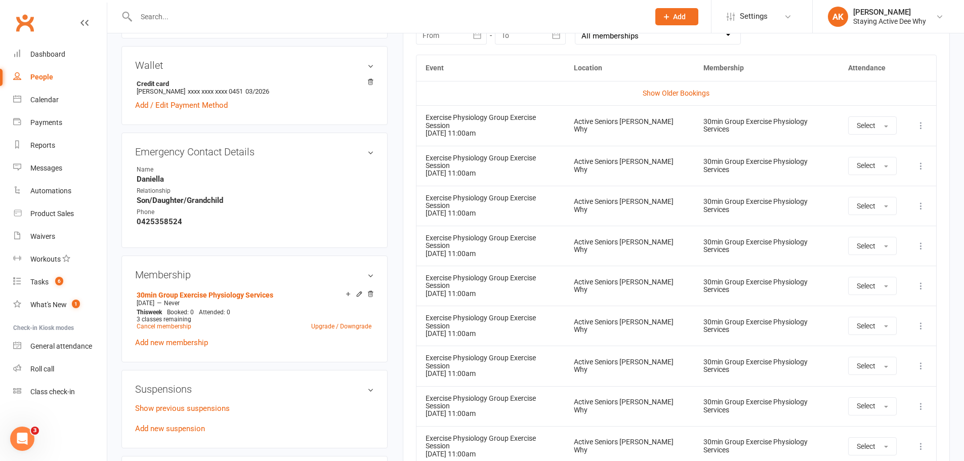
scroll to position [455, 0]
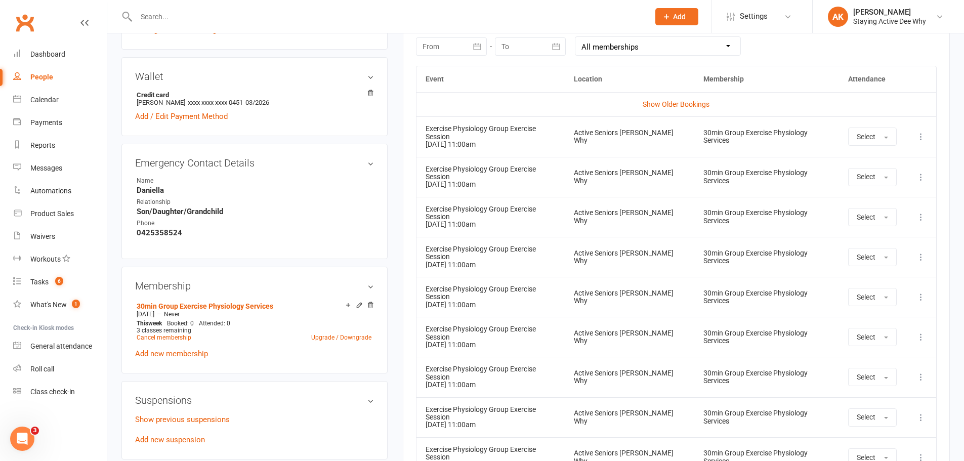
click at [455, 96] on td "Show Older Bookings" at bounding box center [677, 104] width 520 height 24
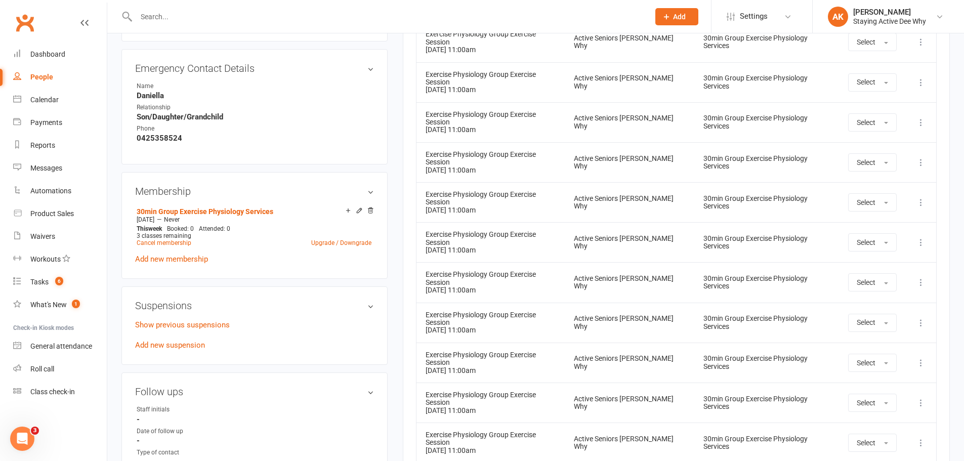
scroll to position [658, 0]
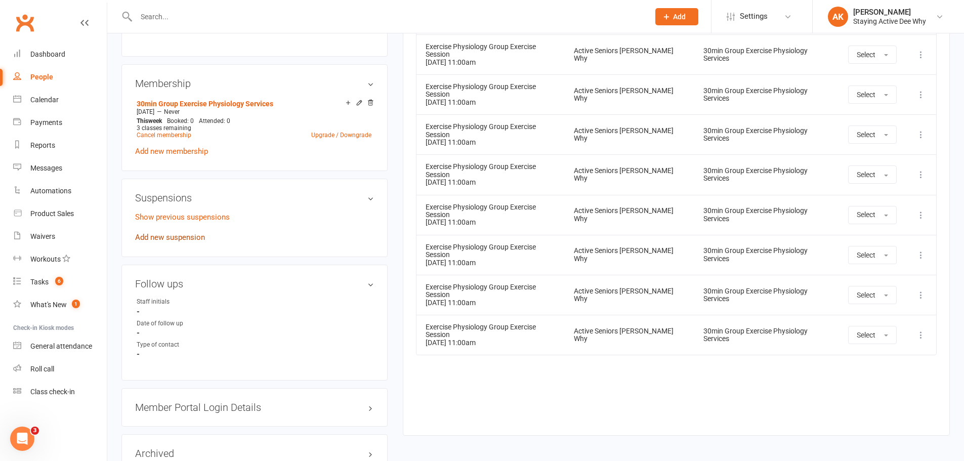
click at [181, 239] on link "Add new suspension" at bounding box center [170, 237] width 70 height 9
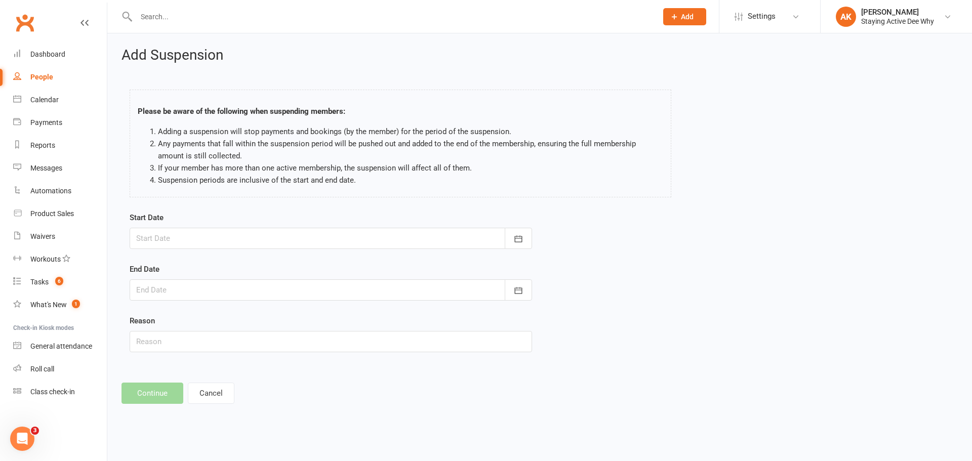
click at [239, 225] on div "Start Date September 2025 Sun Mon Tue Wed Thu Fri Sat 36 31 01 02 03 04 05 06 3…" at bounding box center [331, 230] width 402 height 37
click at [229, 234] on div at bounding box center [331, 238] width 402 height 21
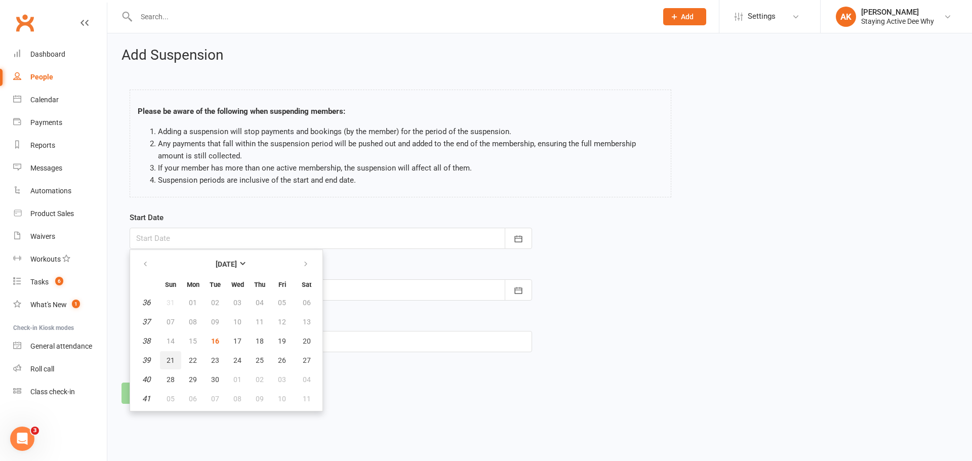
click at [169, 358] on span "21" at bounding box center [171, 360] width 8 height 8
type input "21 Sep 2025"
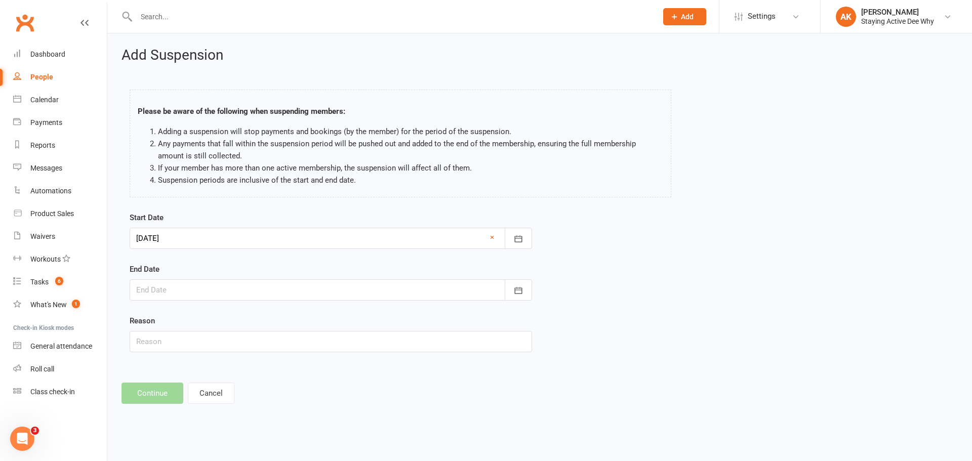
click at [189, 297] on div at bounding box center [331, 289] width 402 height 21
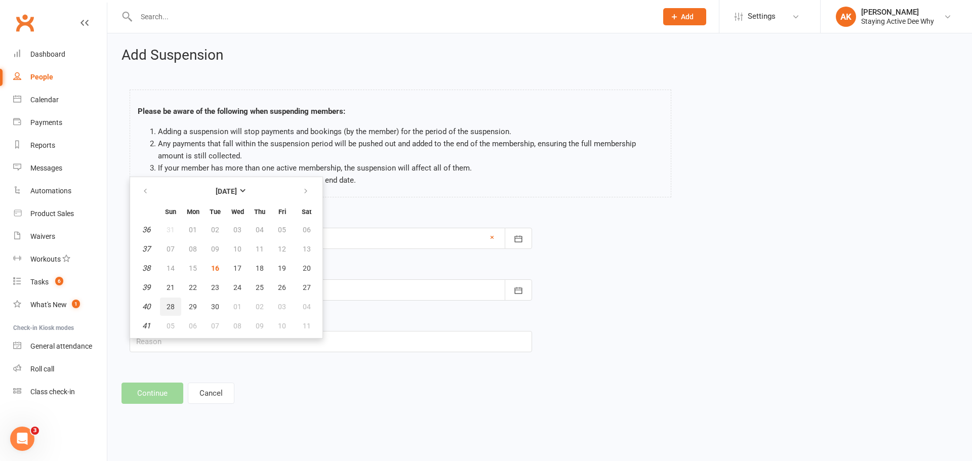
click at [172, 307] on span "28" at bounding box center [171, 307] width 8 height 8
type input "[DATE]"
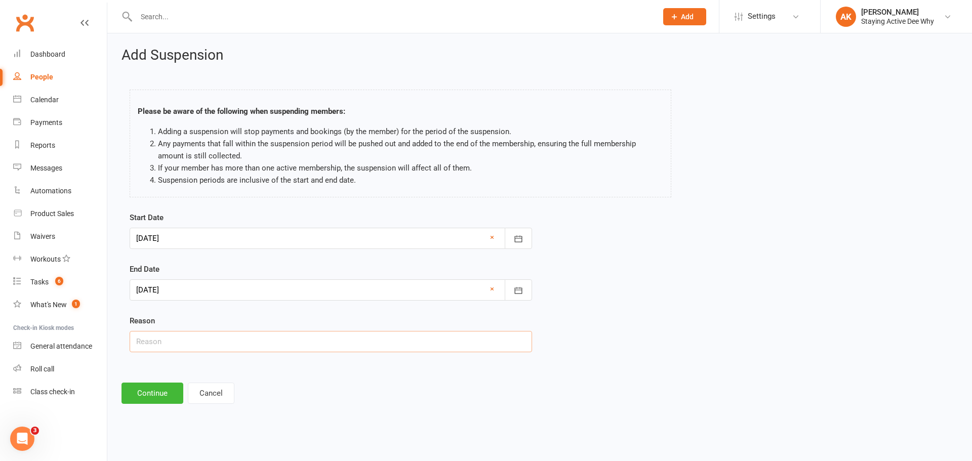
click at [183, 347] on input "text" at bounding box center [331, 341] width 402 height 21
type input "Holiday"
click at [140, 383] on button "Continue" at bounding box center [152, 393] width 62 height 21
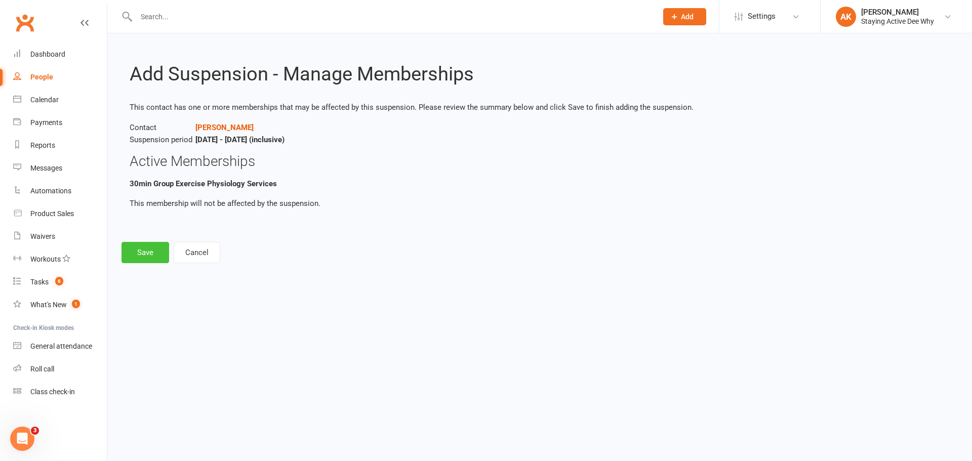
click at [145, 250] on button "Save" at bounding box center [145, 252] width 48 height 21
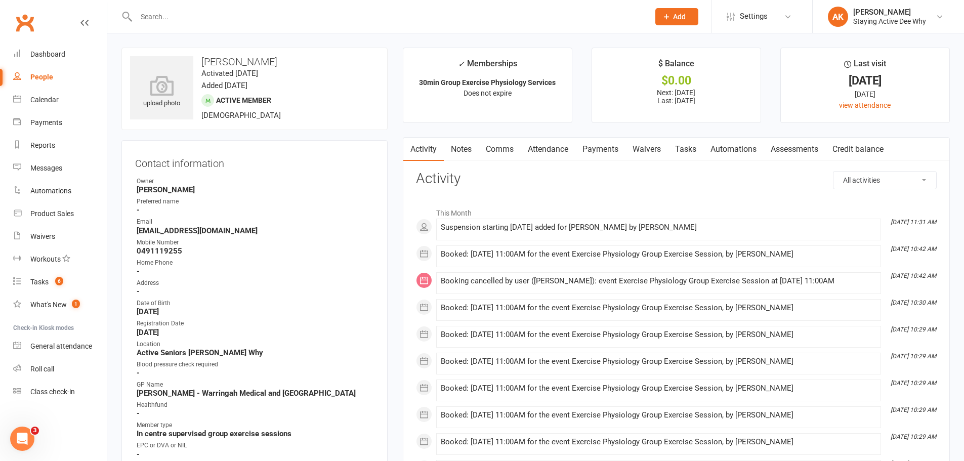
click at [456, 148] on link "Notes" at bounding box center [461, 149] width 35 height 23
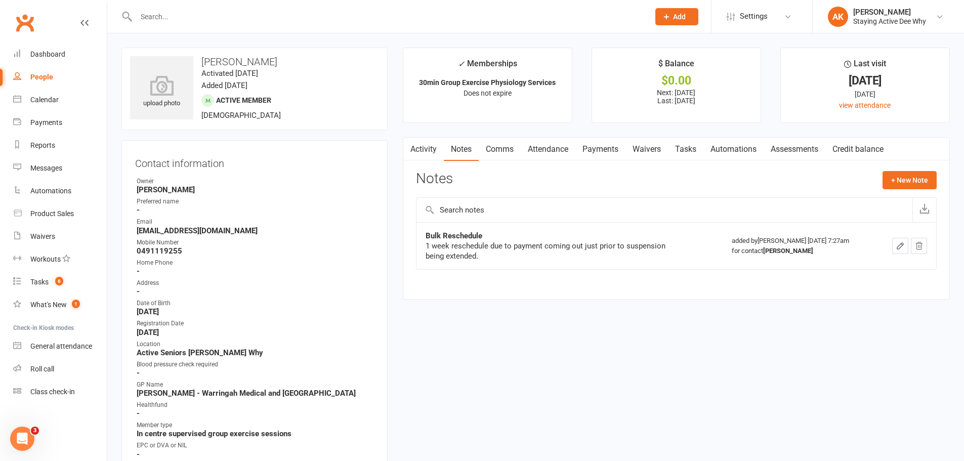
click at [425, 148] on link "Activity" at bounding box center [423, 149] width 40 height 23
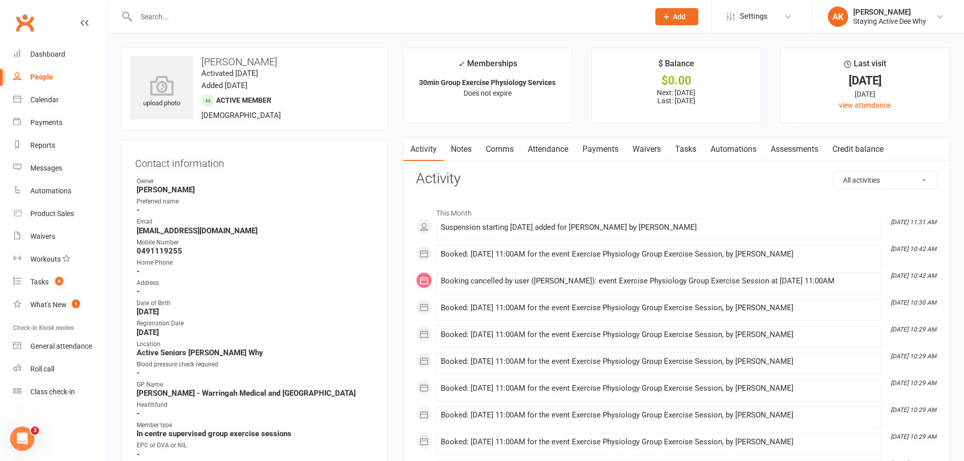
click at [248, 11] on input "text" at bounding box center [387, 17] width 509 height 14
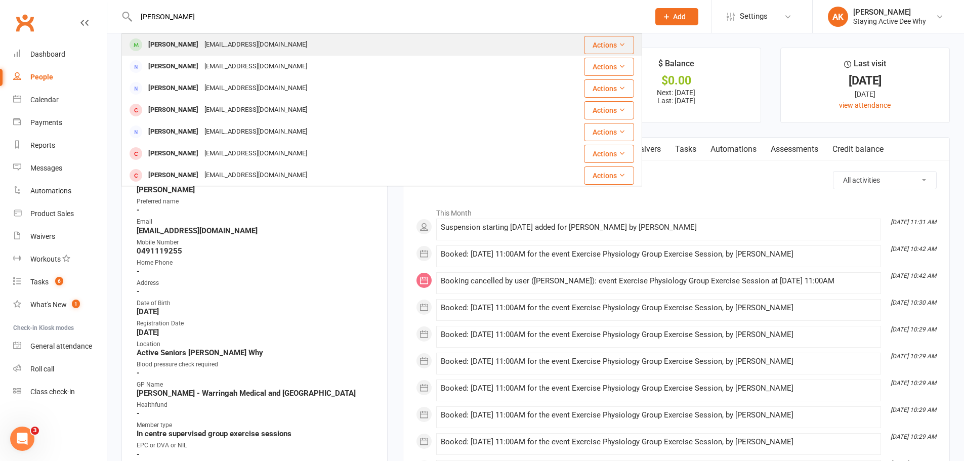
type input "fay richarson"
click at [271, 44] on div "fayrichardson@optusnet.com.au" at bounding box center [255, 44] width 109 height 15
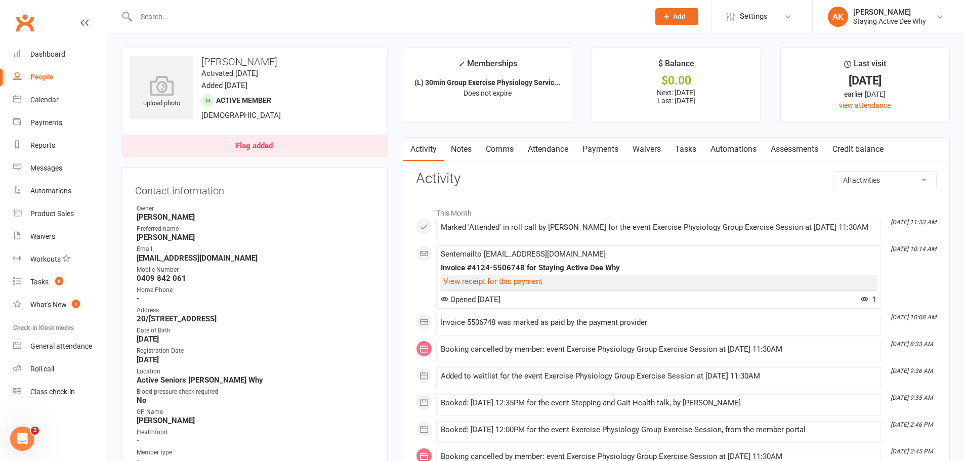
click at [296, 136] on link "Flag added" at bounding box center [254, 146] width 265 height 22
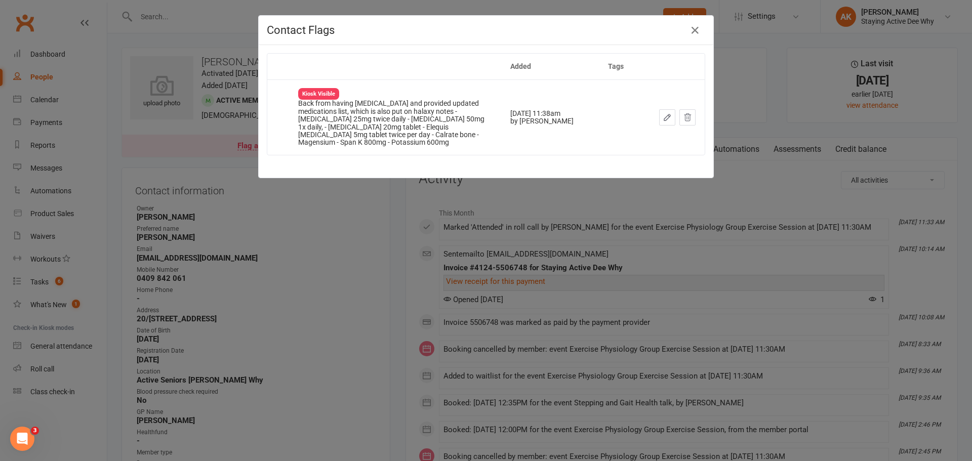
click at [325, 195] on div "Contact Flags Added Tags Kiosk Visible Back from having Pacemaker and provided …" at bounding box center [486, 230] width 972 height 461
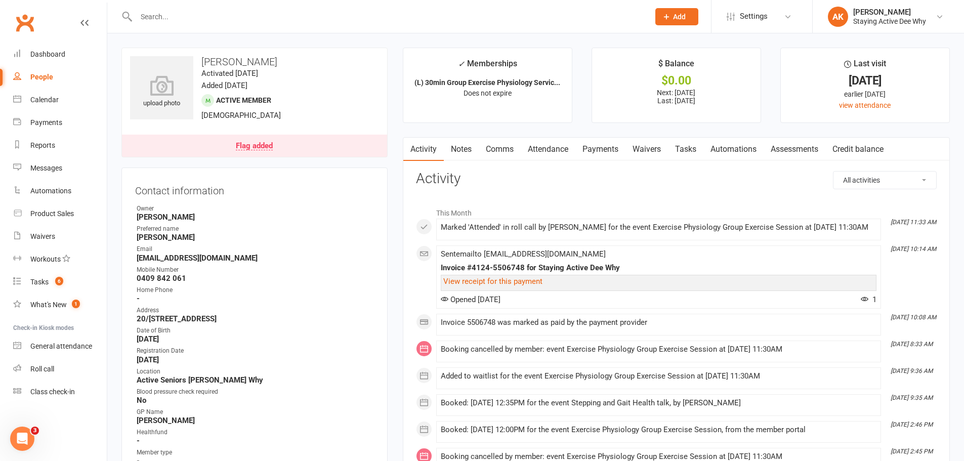
click at [469, 142] on link "Notes" at bounding box center [461, 149] width 35 height 23
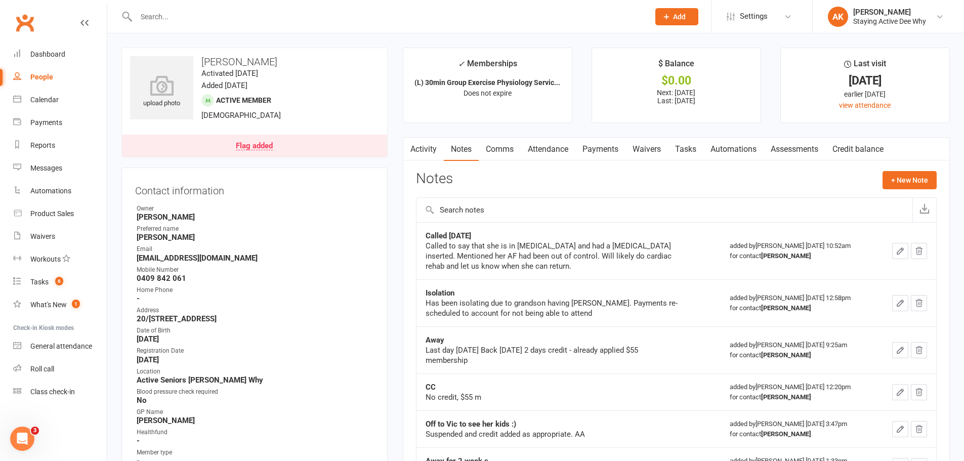
click at [425, 153] on link "Activity" at bounding box center [423, 149] width 40 height 23
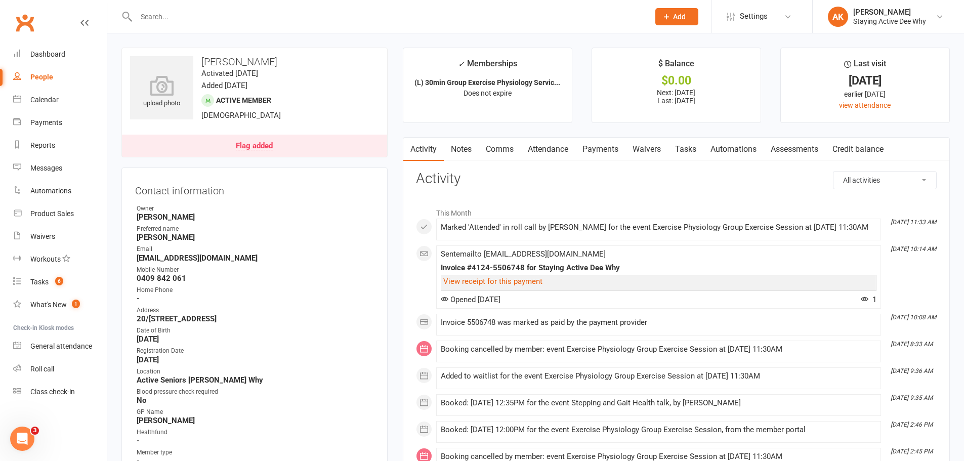
click at [596, 148] on link "Payments" at bounding box center [600, 149] width 50 height 23
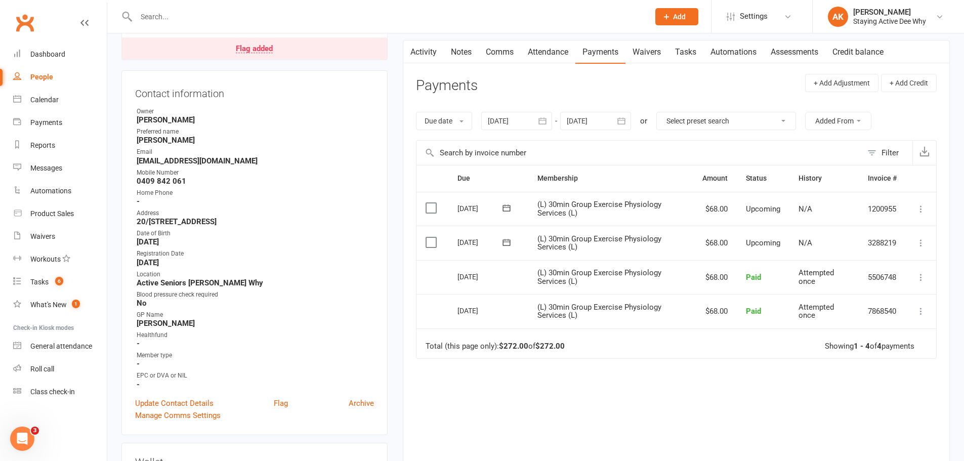
scroll to position [101, 0]
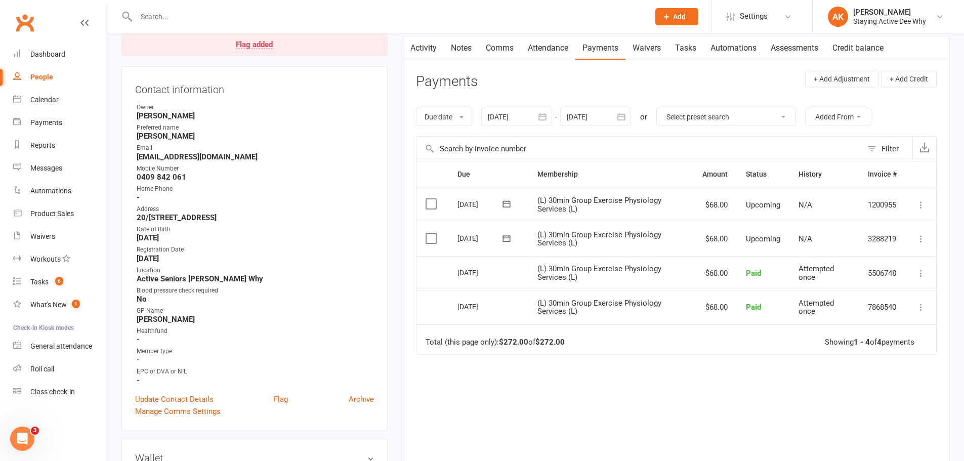
click at [920, 275] on icon at bounding box center [921, 273] width 10 height 10
click at [892, 331] on link "View invoice receipt" at bounding box center [876, 333] width 100 height 20
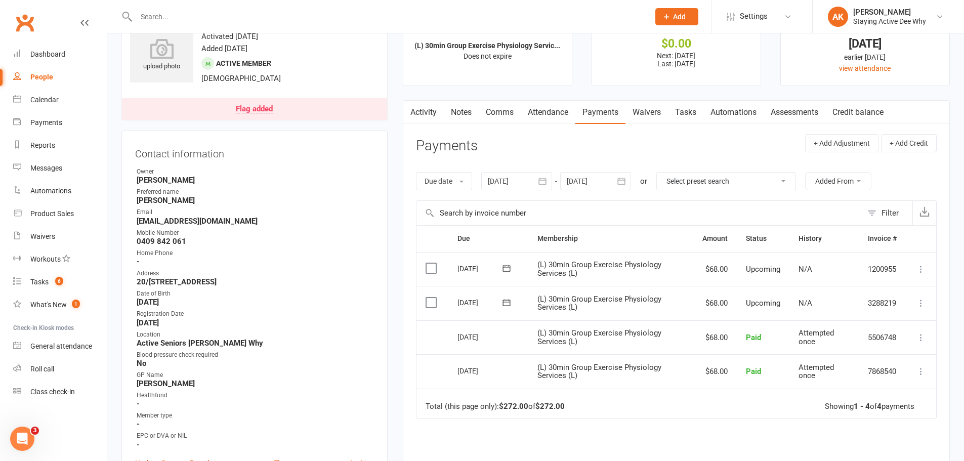
scroll to position [0, 0]
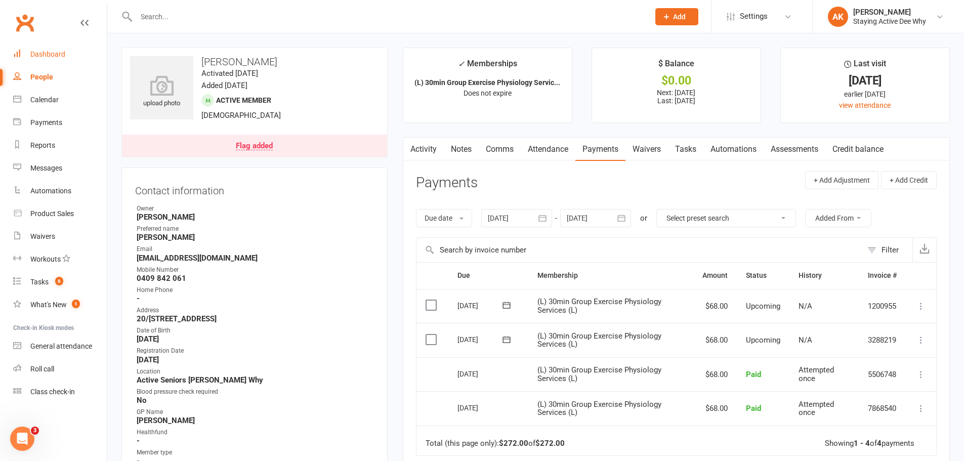
drag, startPoint x: 57, startPoint y: 53, endPoint x: 71, endPoint y: 52, distance: 14.8
click at [57, 53] on div "Dashboard" at bounding box center [47, 54] width 35 height 8
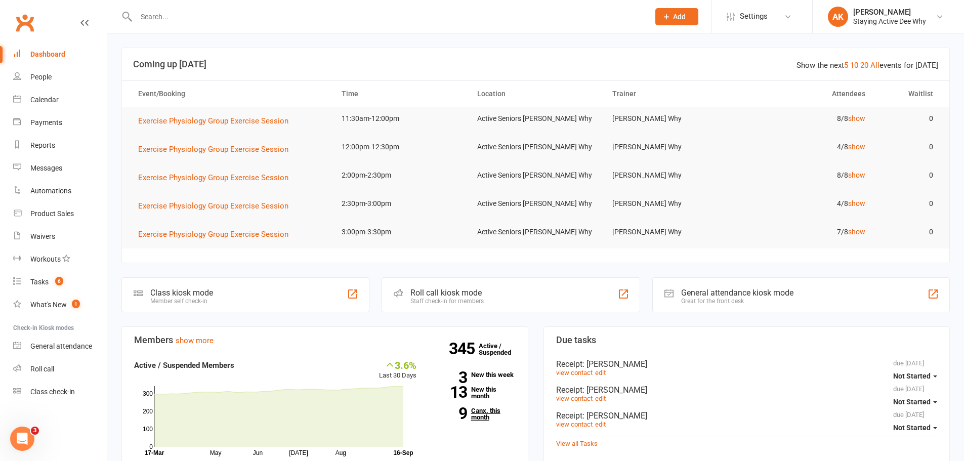
click at [478, 408] on link "9 Canx. this month" at bounding box center [474, 413] width 84 height 13
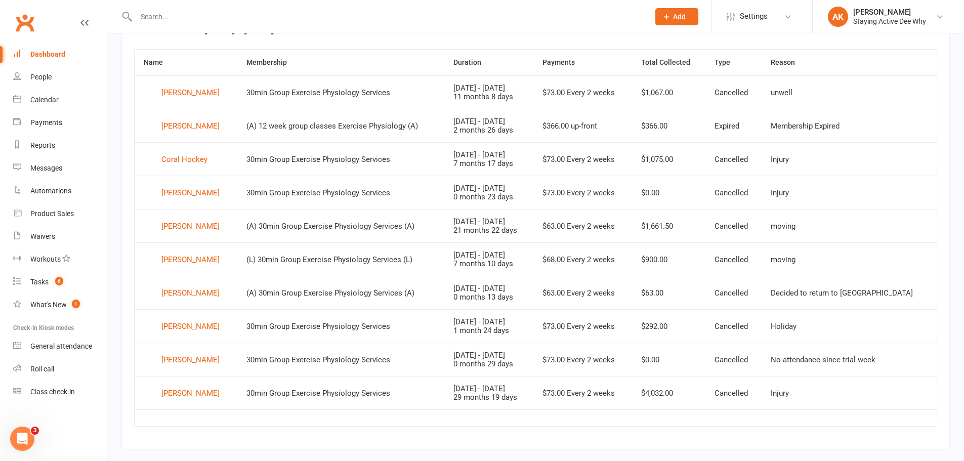
scroll to position [428, 0]
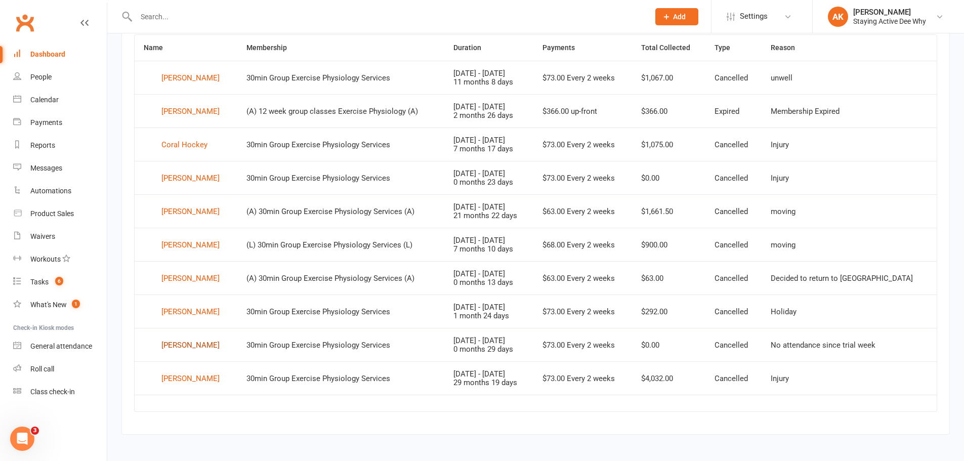
click at [191, 345] on div "Piers Ramsey" at bounding box center [190, 345] width 58 height 15
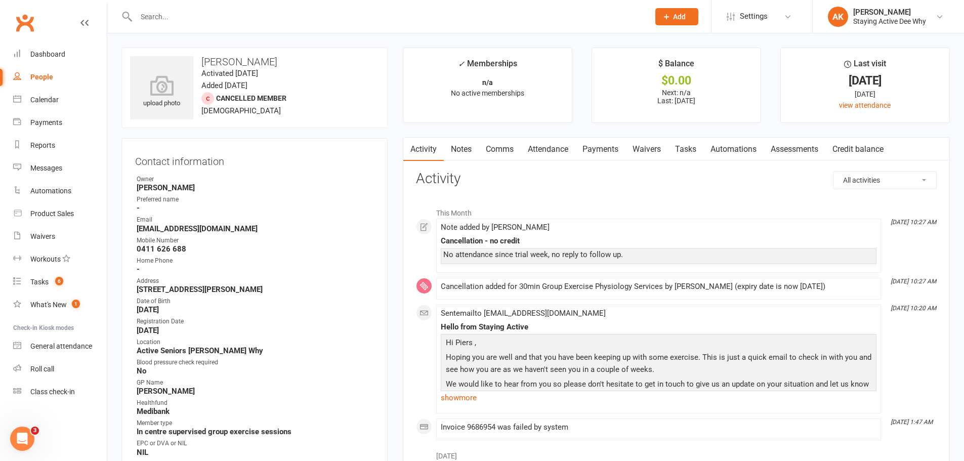
click at [464, 147] on link "Notes" at bounding box center [461, 149] width 35 height 23
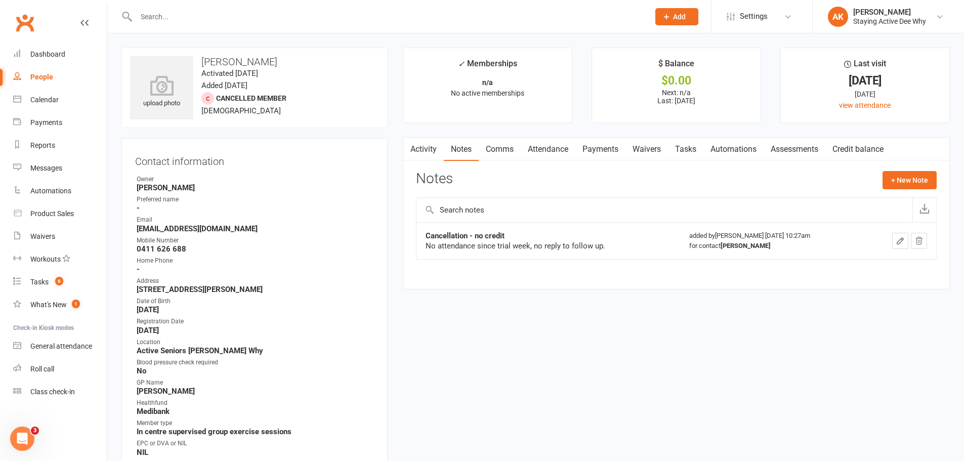
click at [418, 142] on link "Activity" at bounding box center [423, 149] width 40 height 23
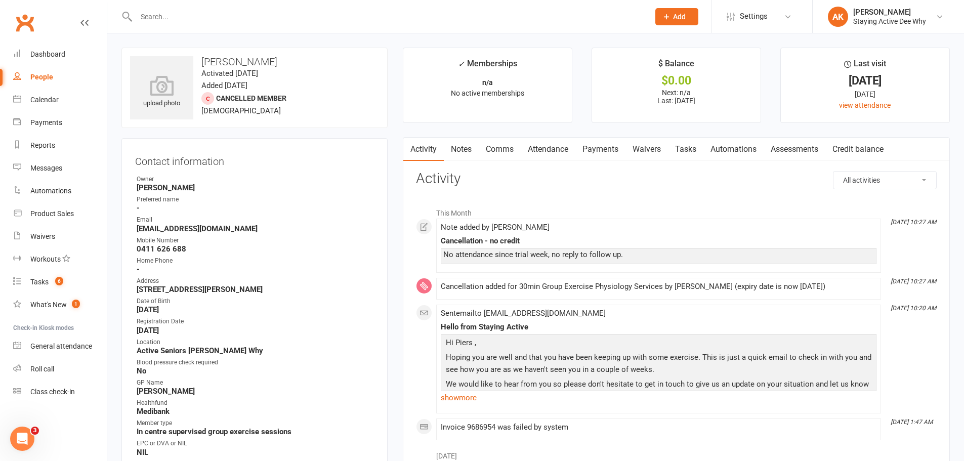
click at [547, 157] on link "Attendance" at bounding box center [548, 149] width 55 height 23
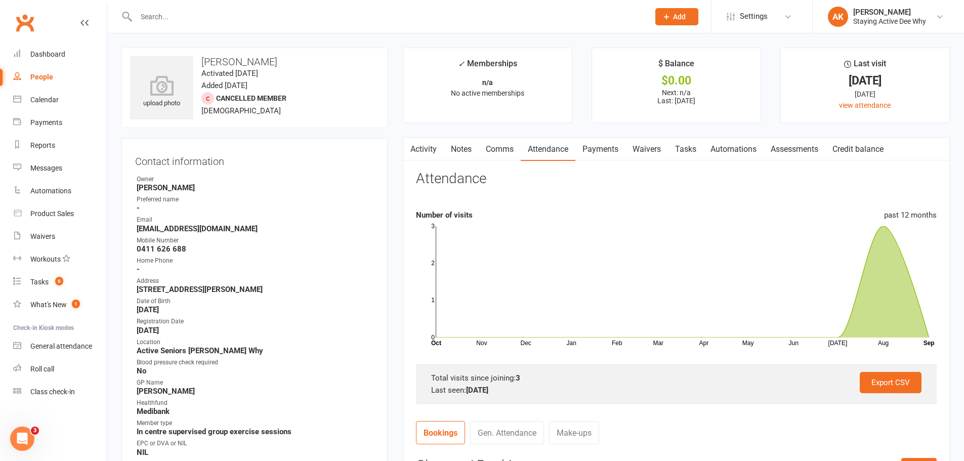
click at [592, 150] on link "Payments" at bounding box center [600, 149] width 50 height 23
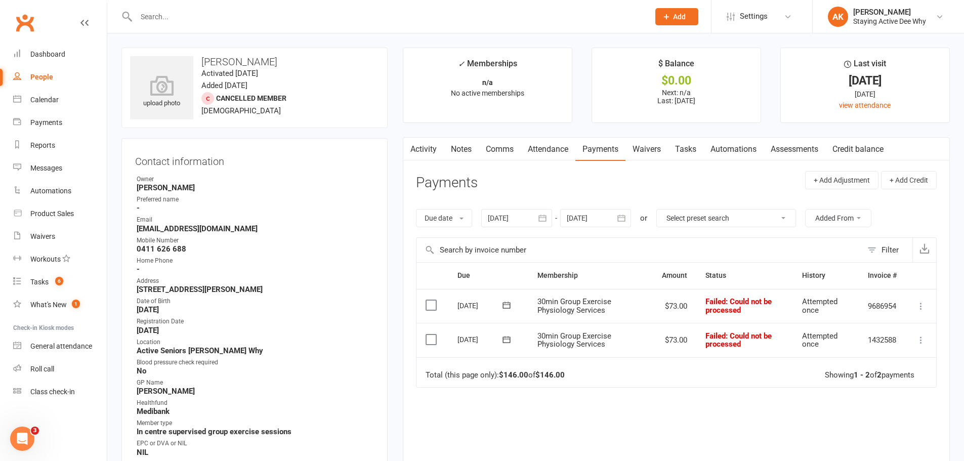
click at [562, 149] on link "Attendance" at bounding box center [548, 149] width 55 height 23
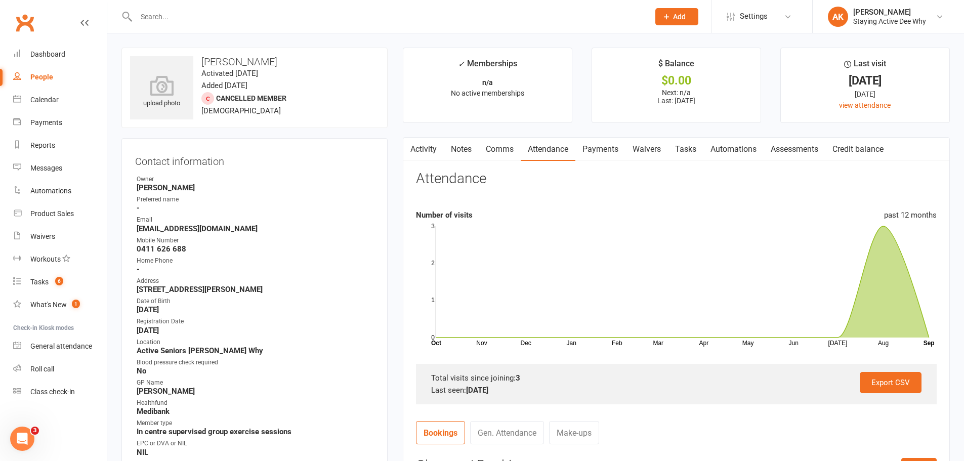
click at [450, 144] on link "Notes" at bounding box center [461, 149] width 35 height 23
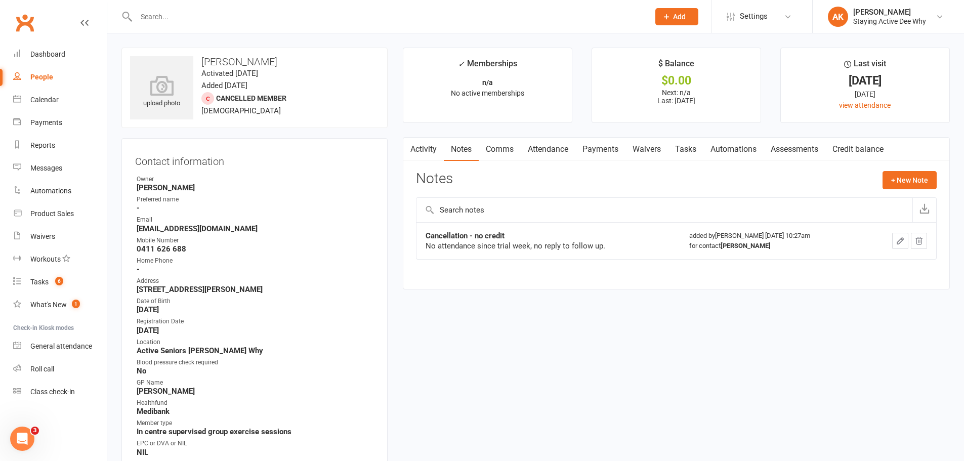
click at [414, 146] on button "button" at bounding box center [409, 149] width 13 height 23
click at [47, 58] on div "Dashboard" at bounding box center [47, 54] width 35 height 8
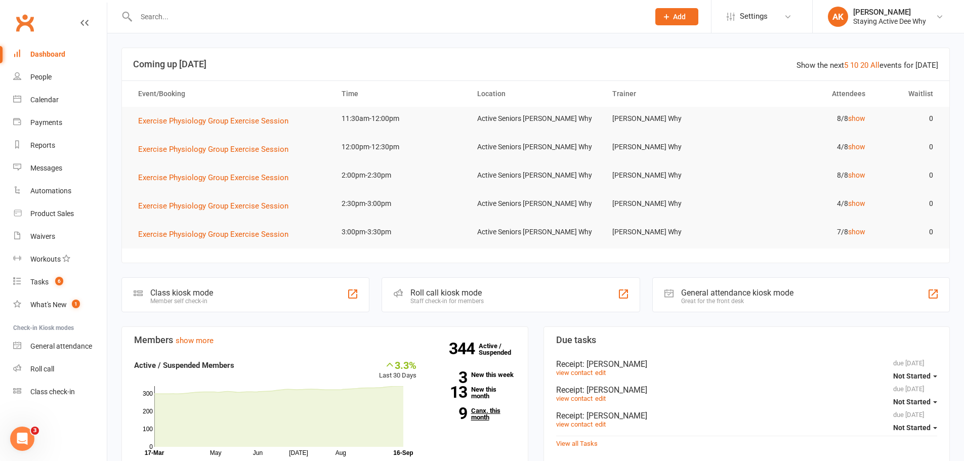
click at [482, 414] on link "9 Canx. this month" at bounding box center [474, 413] width 84 height 13
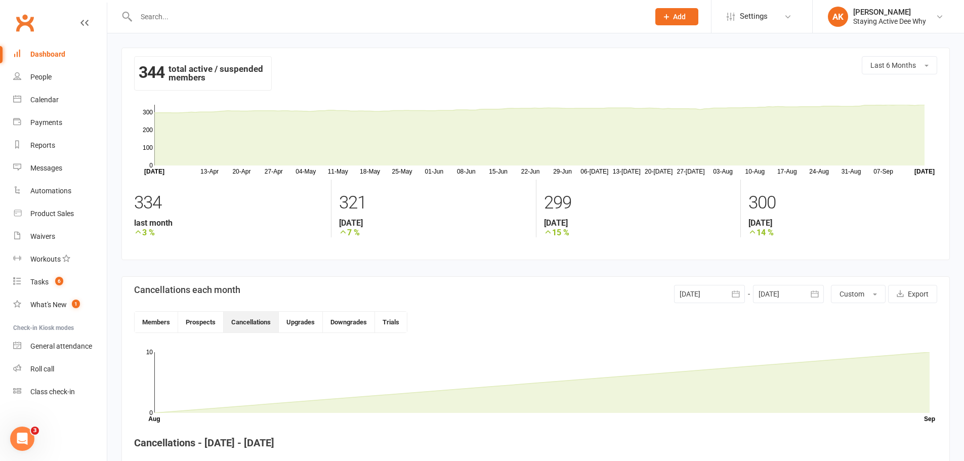
click at [45, 50] on div "Dashboard" at bounding box center [47, 54] width 35 height 8
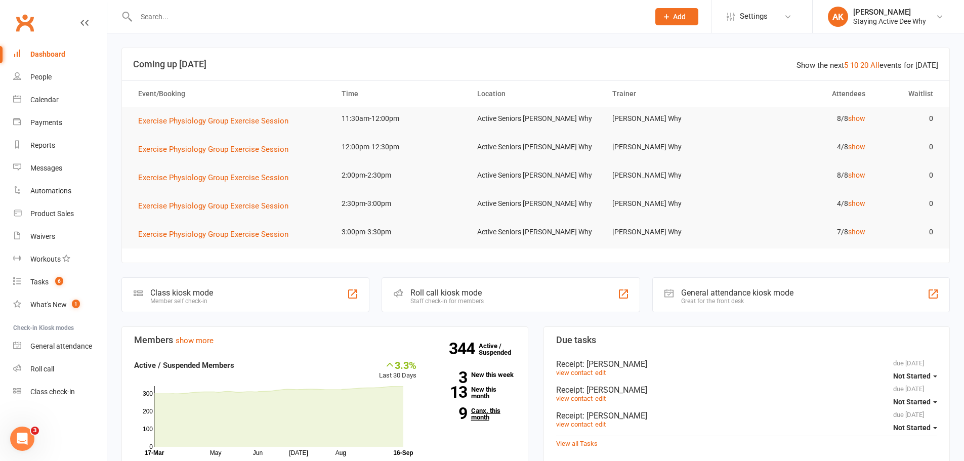
click at [475, 416] on link "9 Canx. this month" at bounding box center [474, 413] width 84 height 13
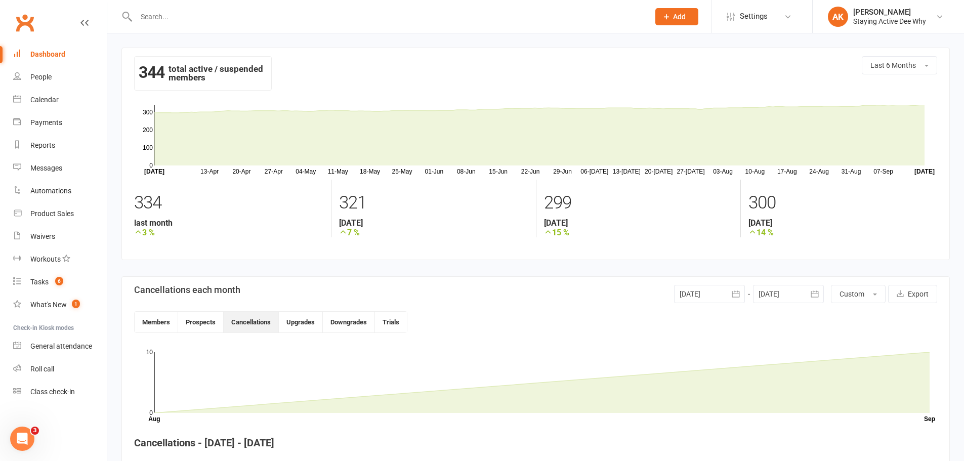
click at [55, 47] on link "Dashboard" at bounding box center [60, 54] width 94 height 23
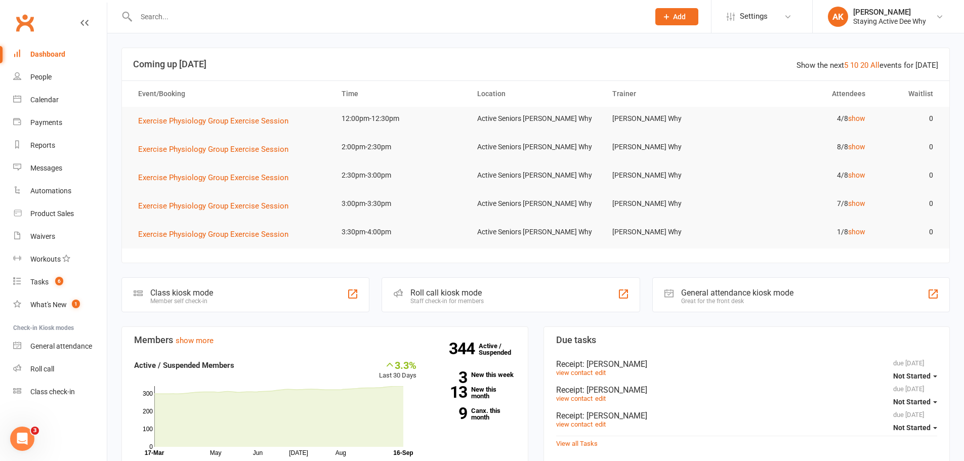
click at [216, 19] on input "text" at bounding box center [387, 17] width 509 height 14
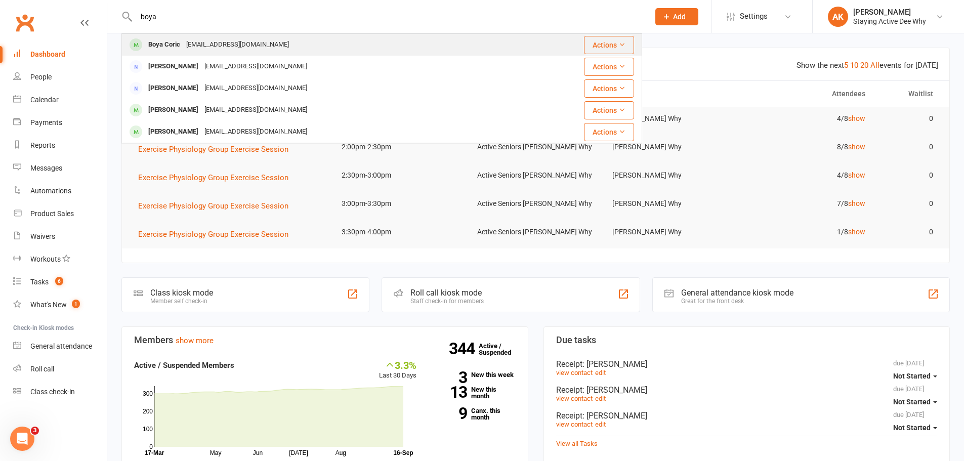
type input "boya"
click at [214, 39] on div "test@clubworx.com" at bounding box center [237, 44] width 109 height 15
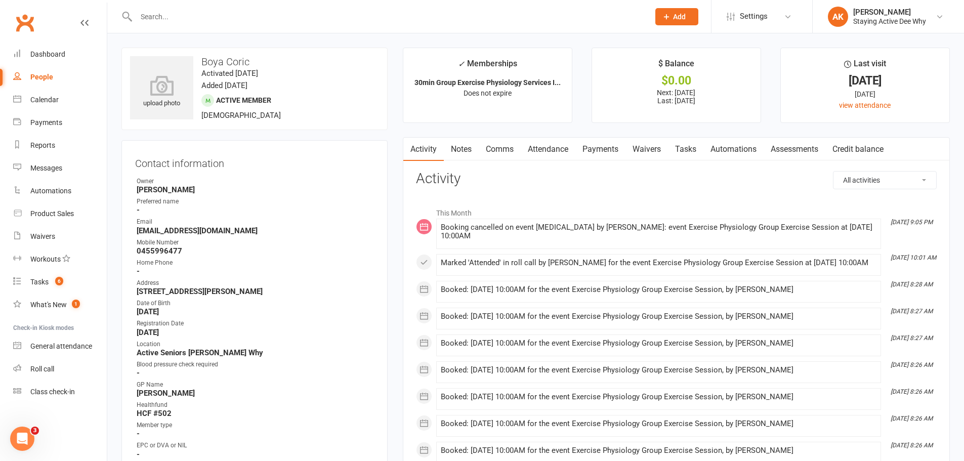
click at [460, 152] on link "Notes" at bounding box center [461, 149] width 35 height 23
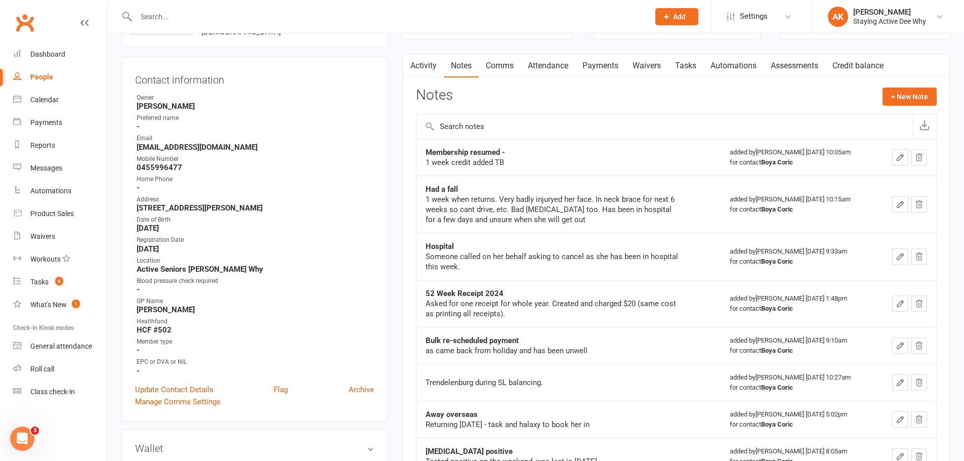
scroll to position [101, 0]
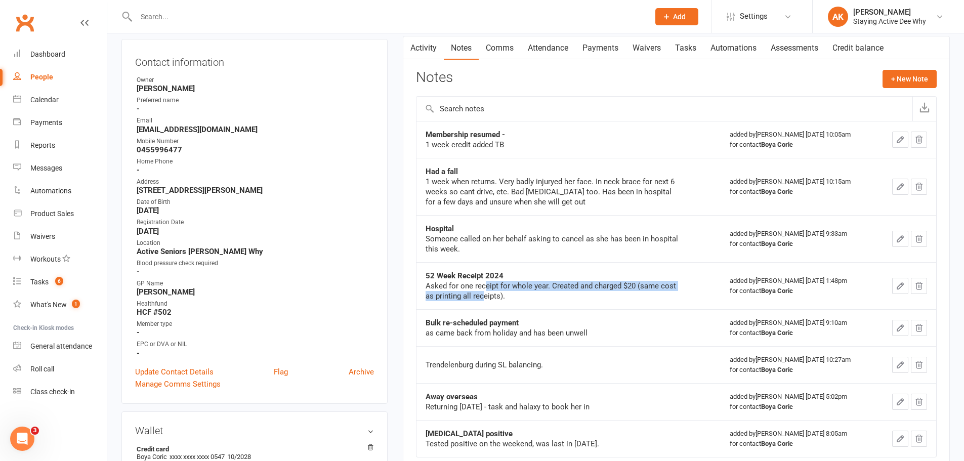
drag, startPoint x: 485, startPoint y: 282, endPoint x: 485, endPoint y: 300, distance: 17.7
click at [485, 300] on div "Asked for one receipt for whole year. Created and charged $20 (same cost as pri…" at bounding box center [552, 291] width 253 height 20
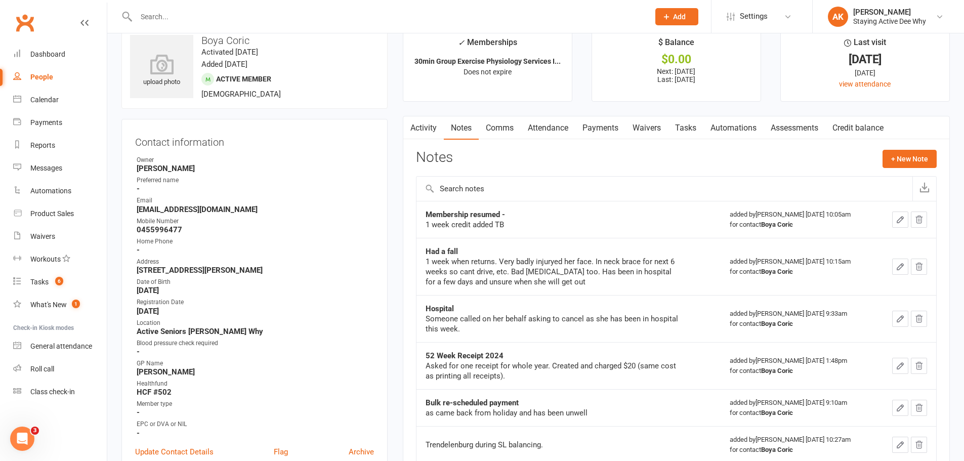
scroll to position [0, 0]
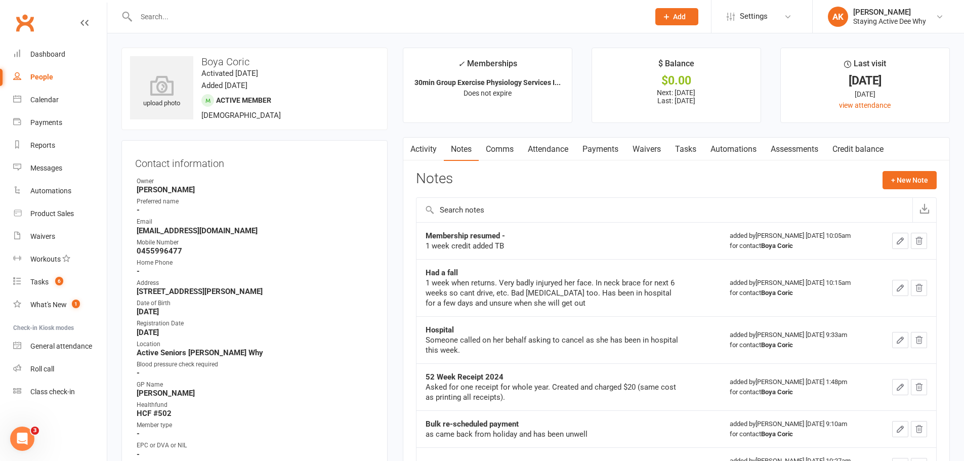
click at [57, 58] on div "Dashboard" at bounding box center [47, 54] width 35 height 8
